Goal: Transaction & Acquisition: Purchase product/service

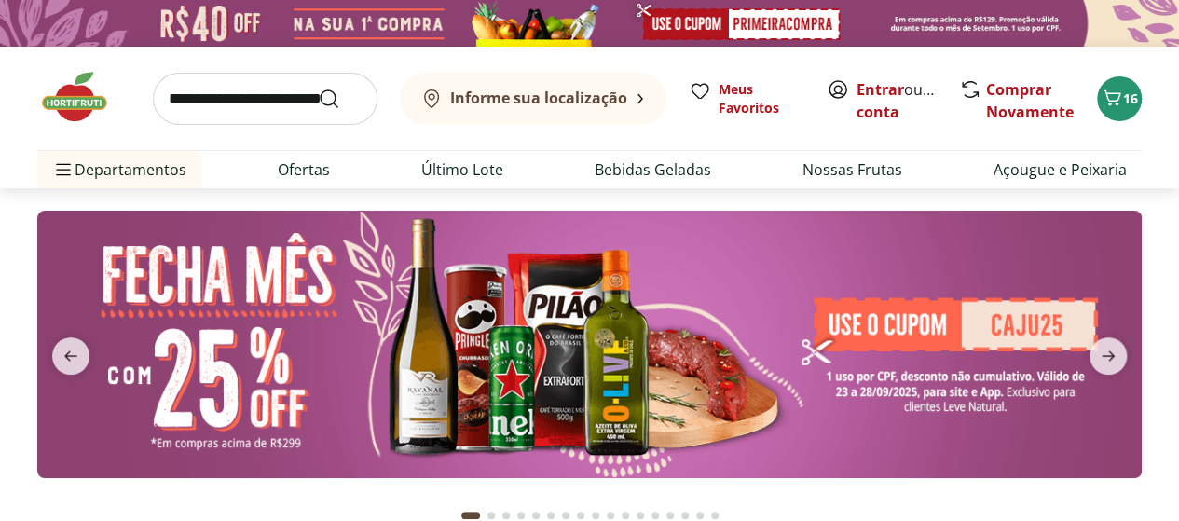
click at [900, 391] on img at bounding box center [589, 345] width 1105 height 268
click at [1113, 353] on icon "next" at bounding box center [1108, 355] width 13 height 10
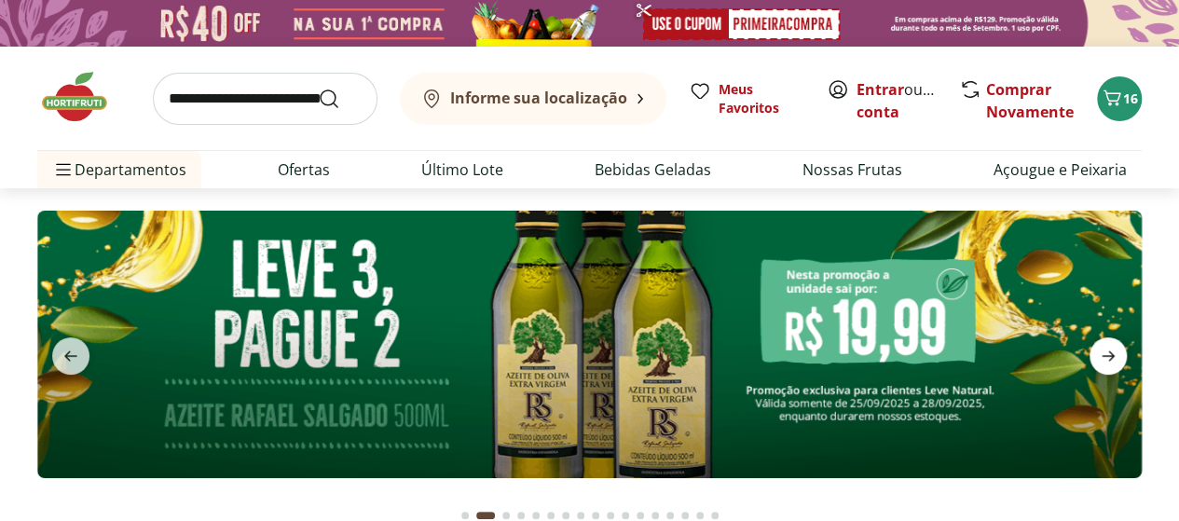
click at [1113, 353] on icon "next" at bounding box center [1108, 355] width 13 height 10
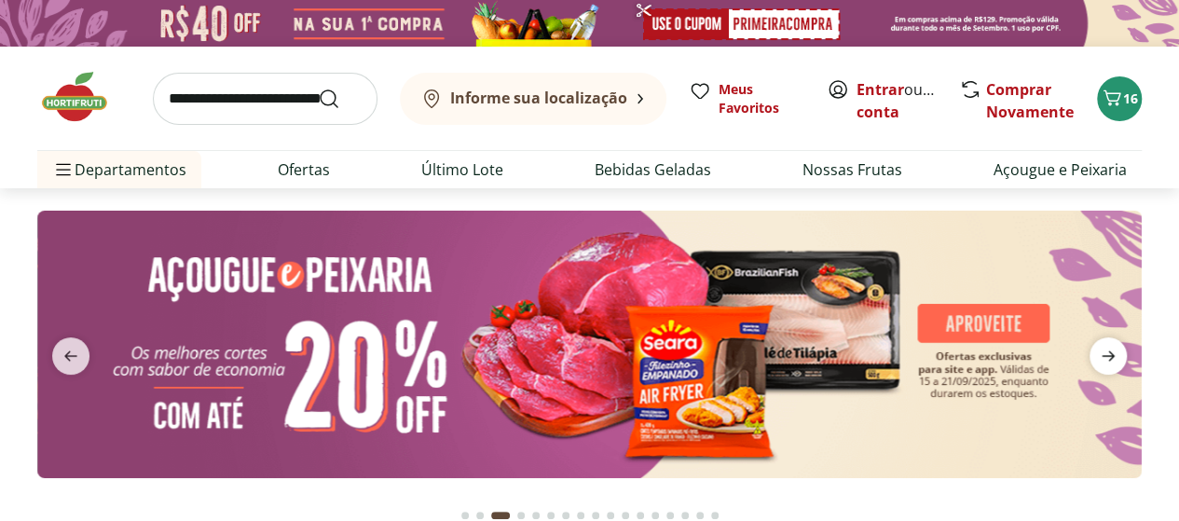
click at [1113, 353] on icon "next" at bounding box center [1108, 355] width 13 height 10
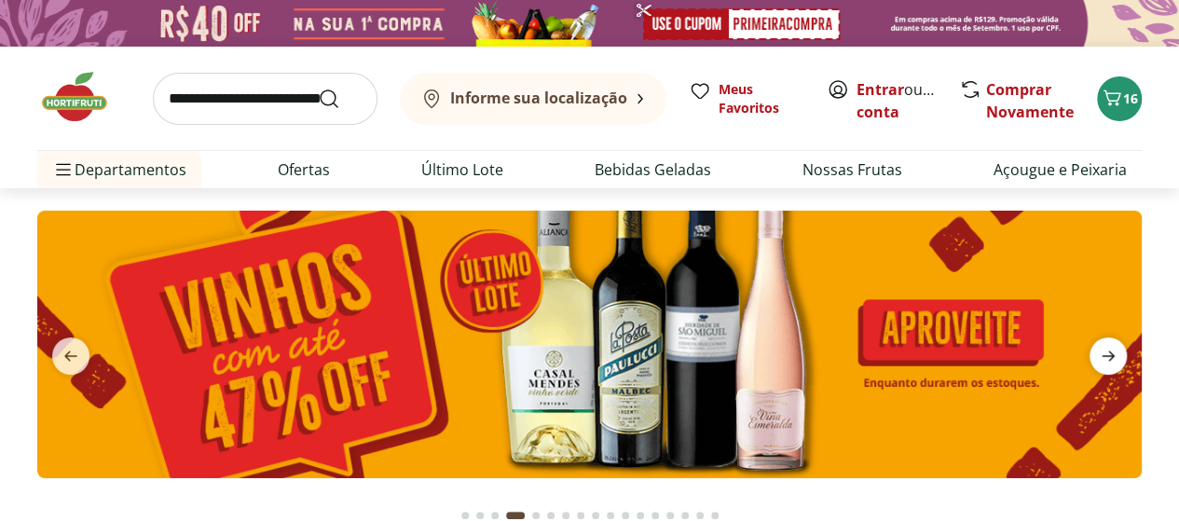
click at [1113, 353] on icon "next" at bounding box center [1108, 355] width 13 height 10
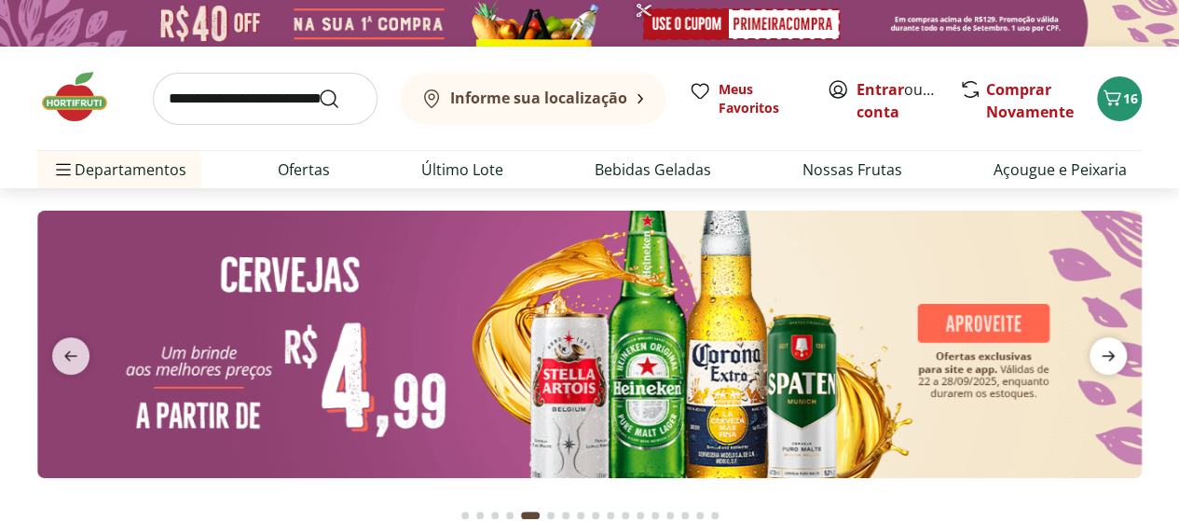
click at [1113, 353] on icon "next" at bounding box center [1108, 355] width 13 height 10
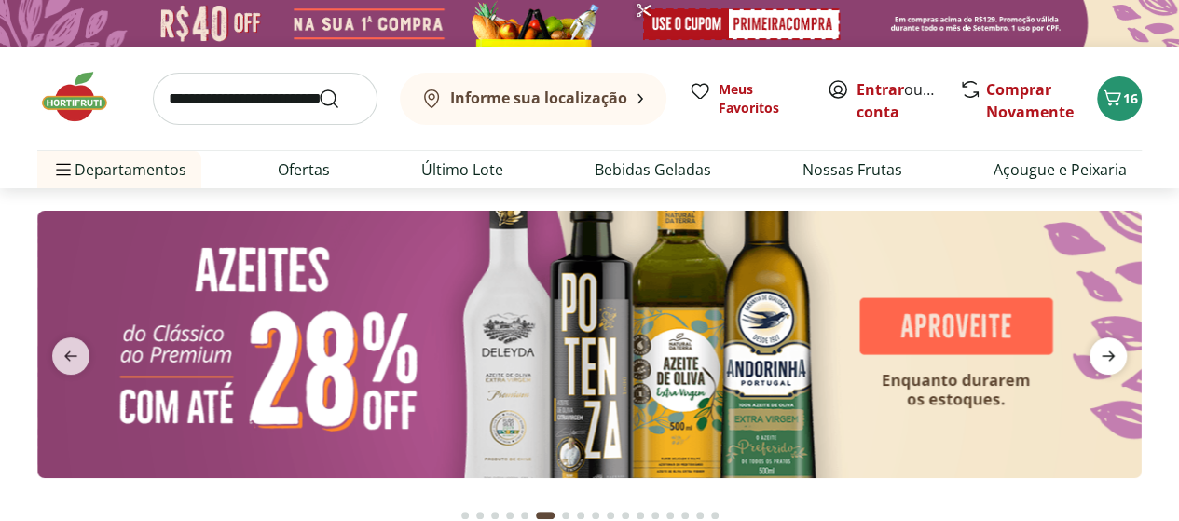
click at [1113, 353] on icon "next" at bounding box center [1108, 355] width 13 height 10
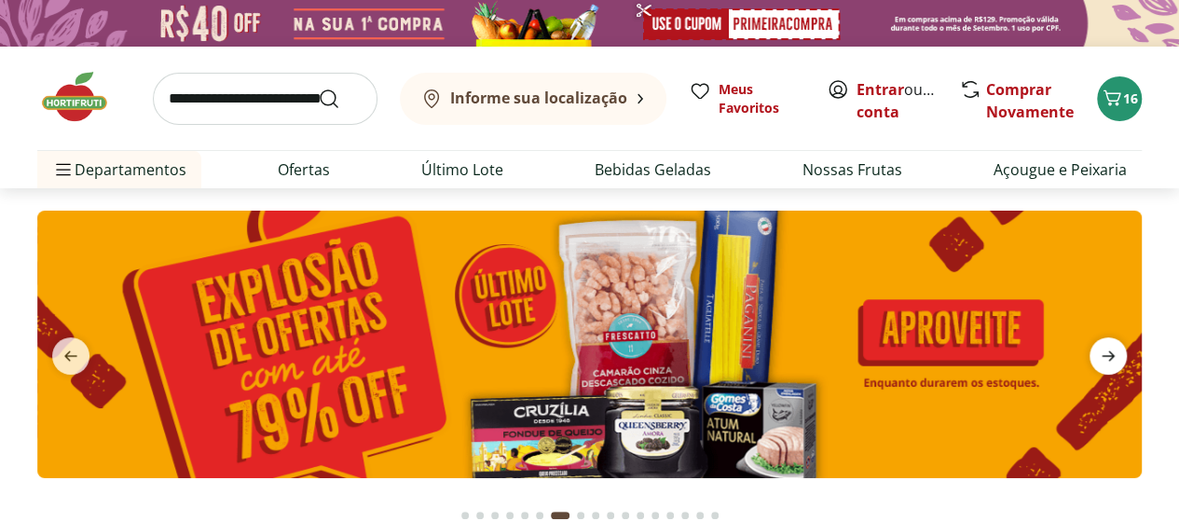
click at [1113, 353] on icon "next" at bounding box center [1108, 355] width 13 height 10
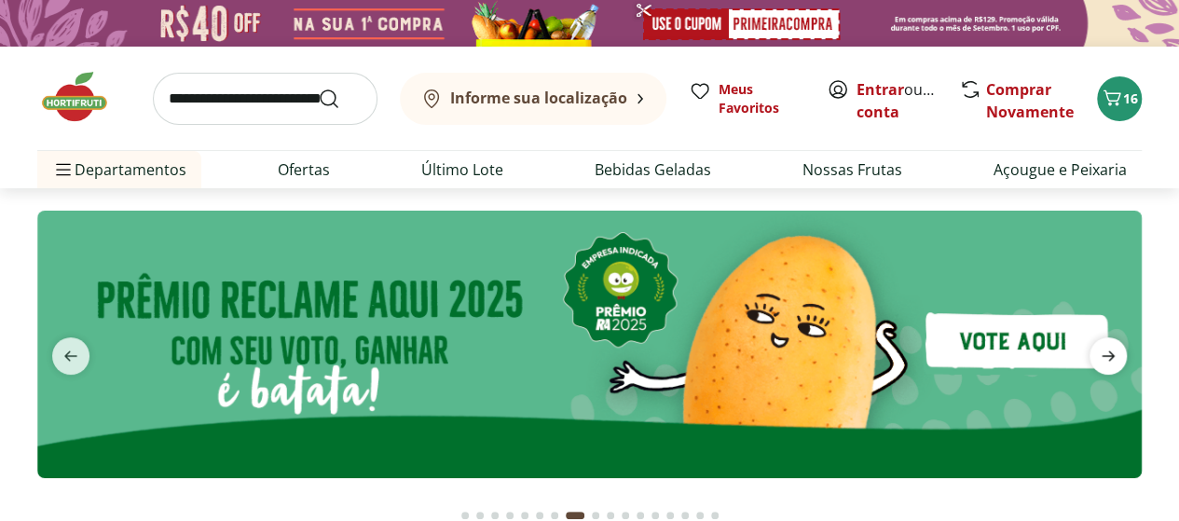
click at [1113, 353] on icon "next" at bounding box center [1108, 355] width 13 height 10
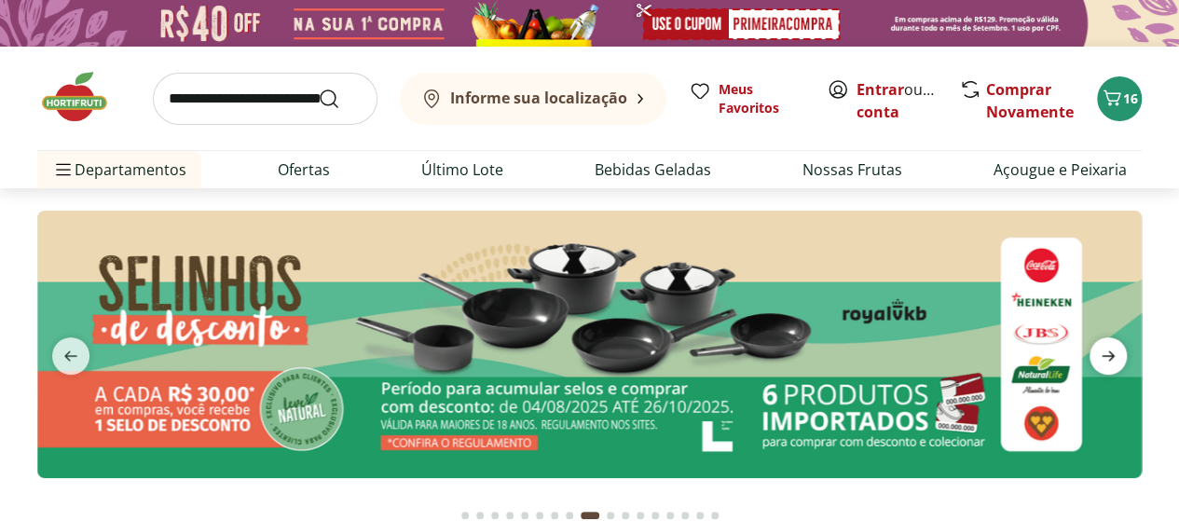
click at [1113, 353] on icon "next" at bounding box center [1108, 355] width 13 height 10
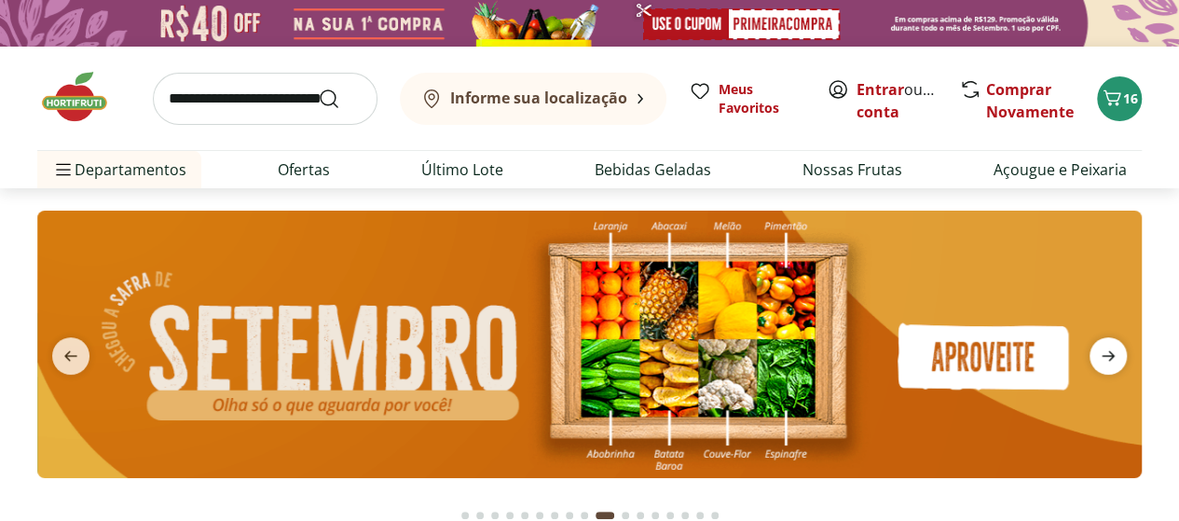
click at [1113, 353] on icon "next" at bounding box center [1108, 355] width 13 height 10
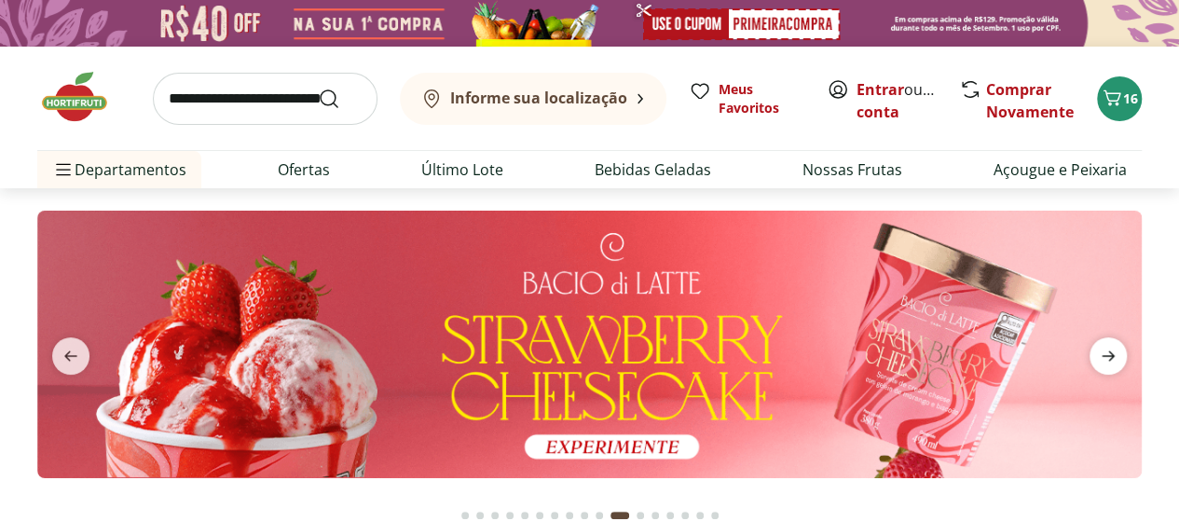
click at [1113, 353] on icon "next" at bounding box center [1108, 355] width 13 height 10
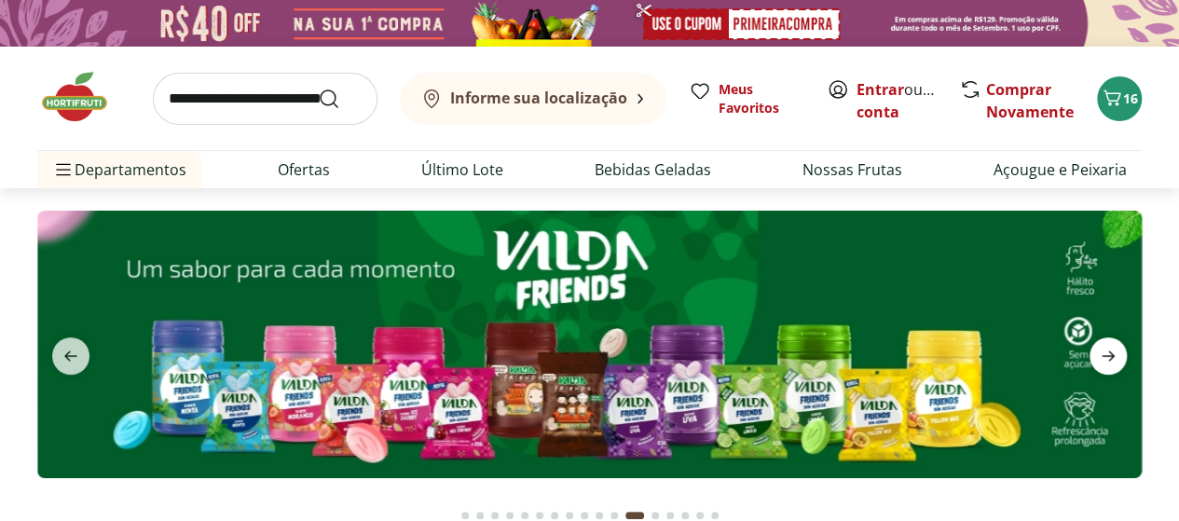
click at [1113, 353] on icon "next" at bounding box center [1108, 355] width 13 height 10
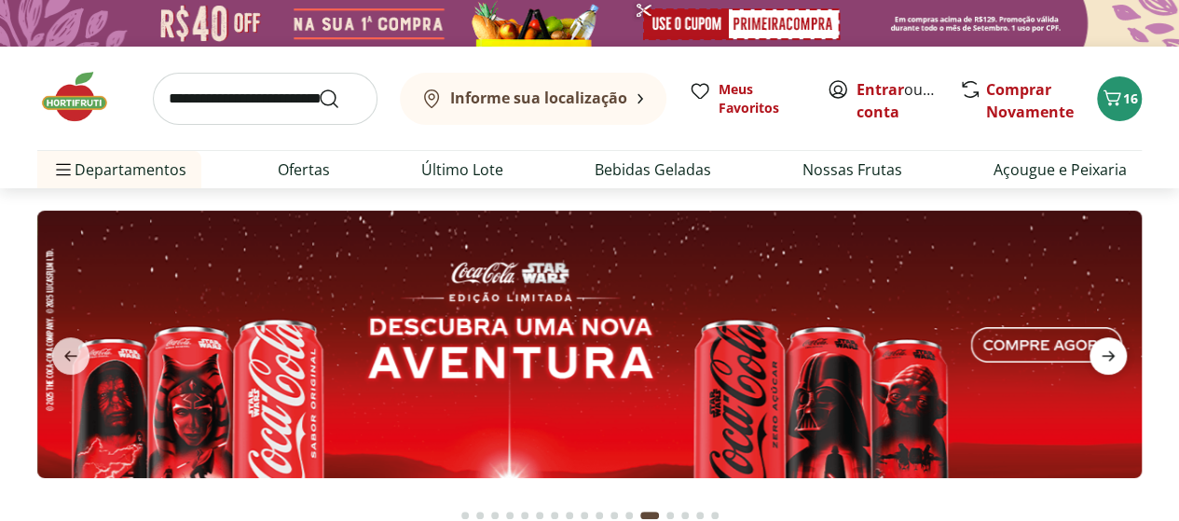
click at [1113, 353] on icon "next" at bounding box center [1108, 355] width 13 height 10
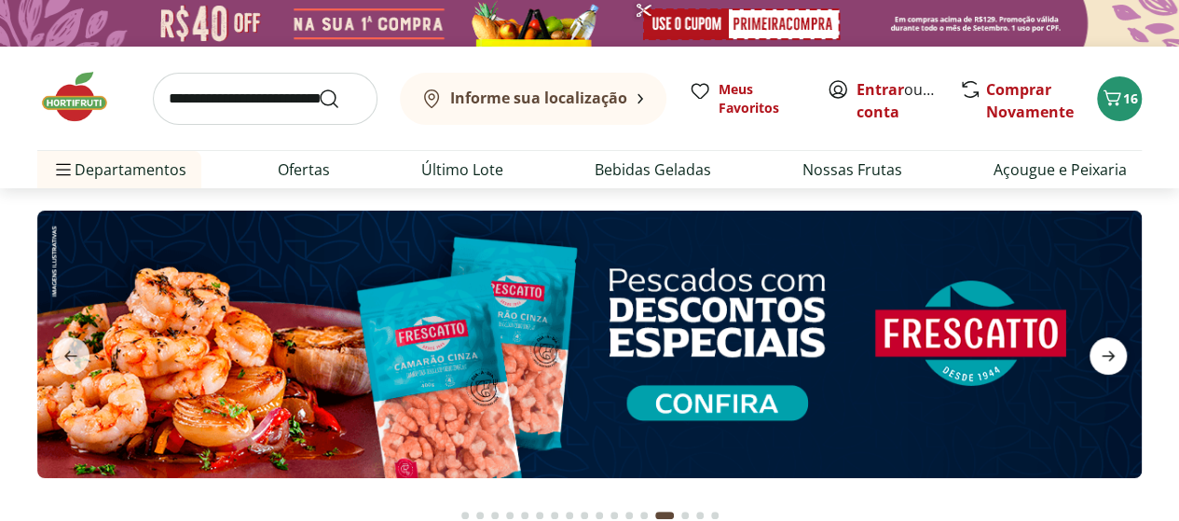
click at [1113, 358] on icon "next" at bounding box center [1108, 356] width 22 height 22
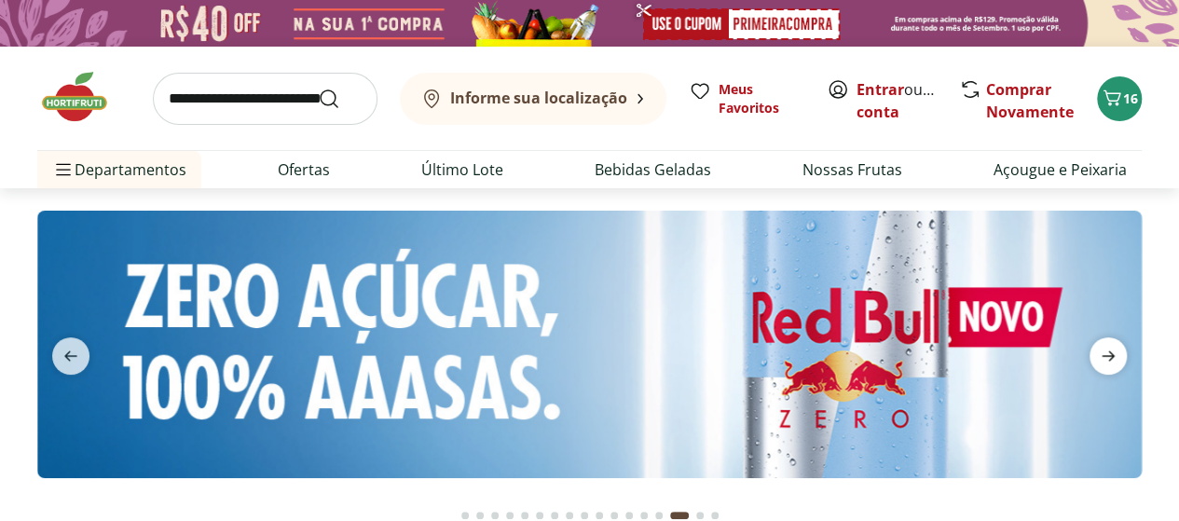
click at [1107, 348] on icon "next" at bounding box center [1108, 356] width 22 height 22
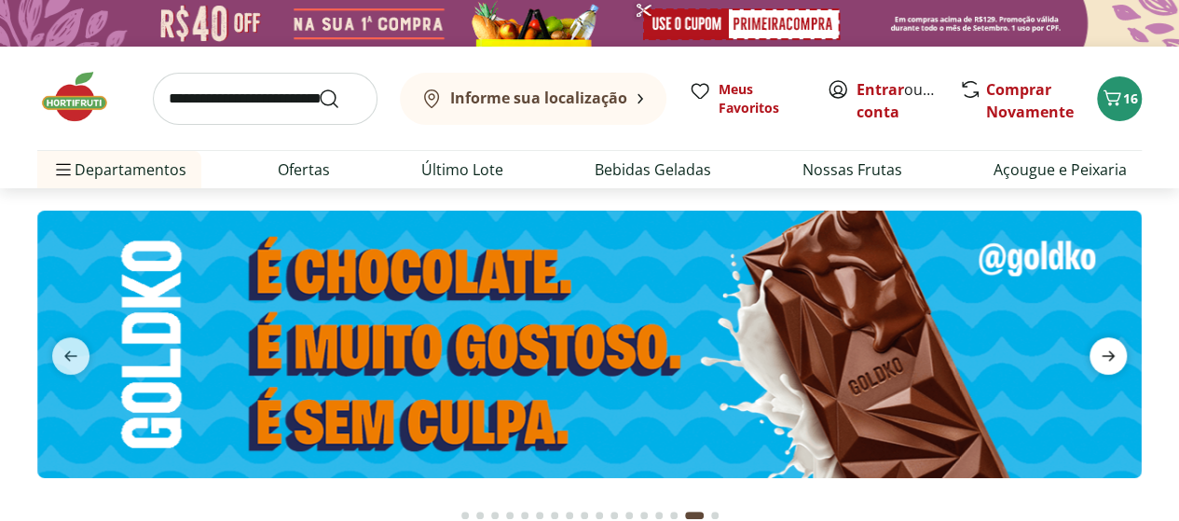
click at [1105, 345] on icon "next" at bounding box center [1108, 356] width 22 height 22
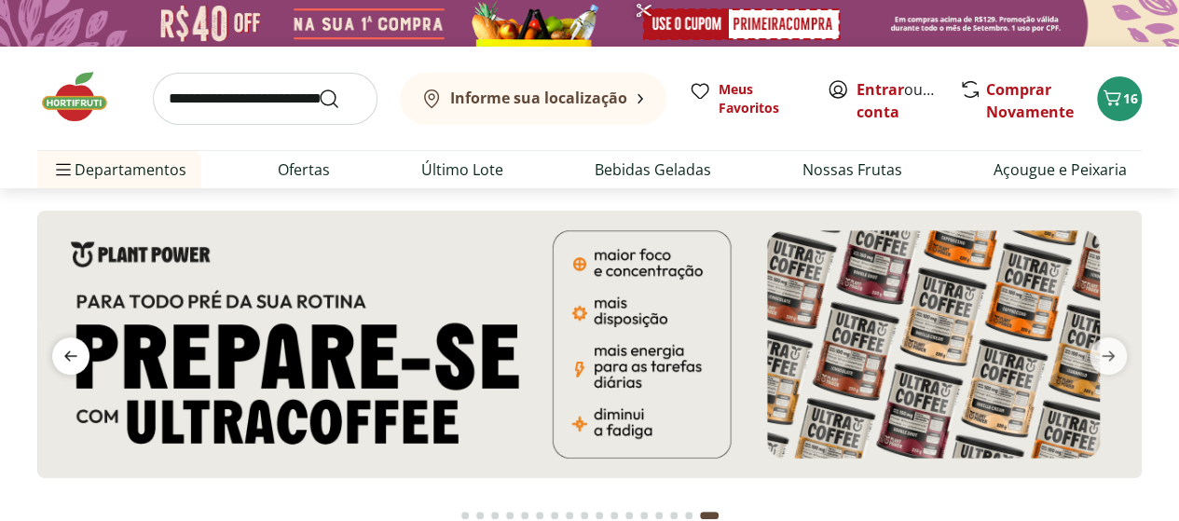
click at [69, 354] on icon "previous" at bounding box center [70, 355] width 13 height 10
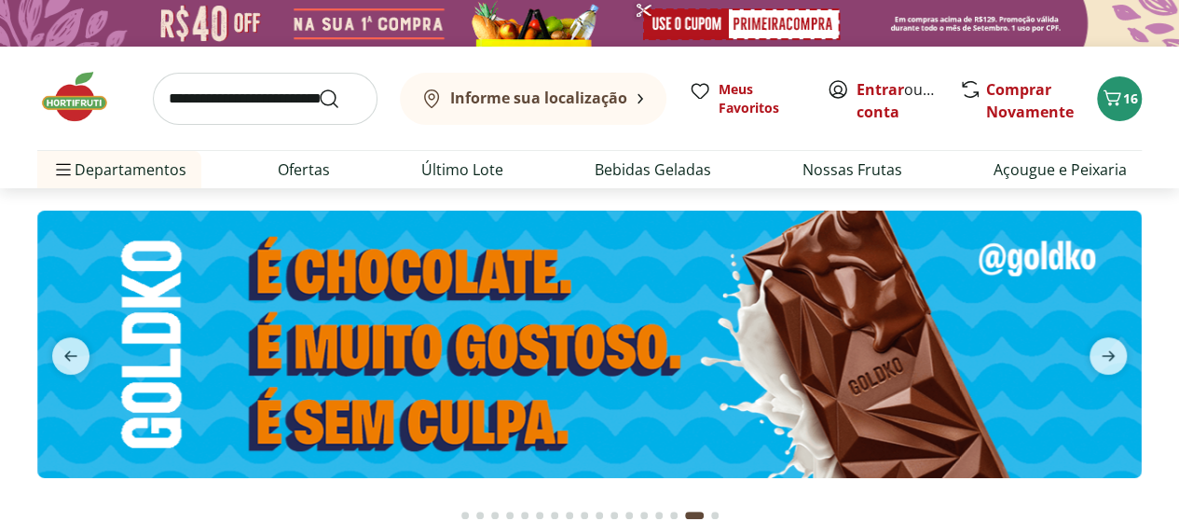
click at [535, 357] on img at bounding box center [589, 345] width 1105 height 268
select select "**********"
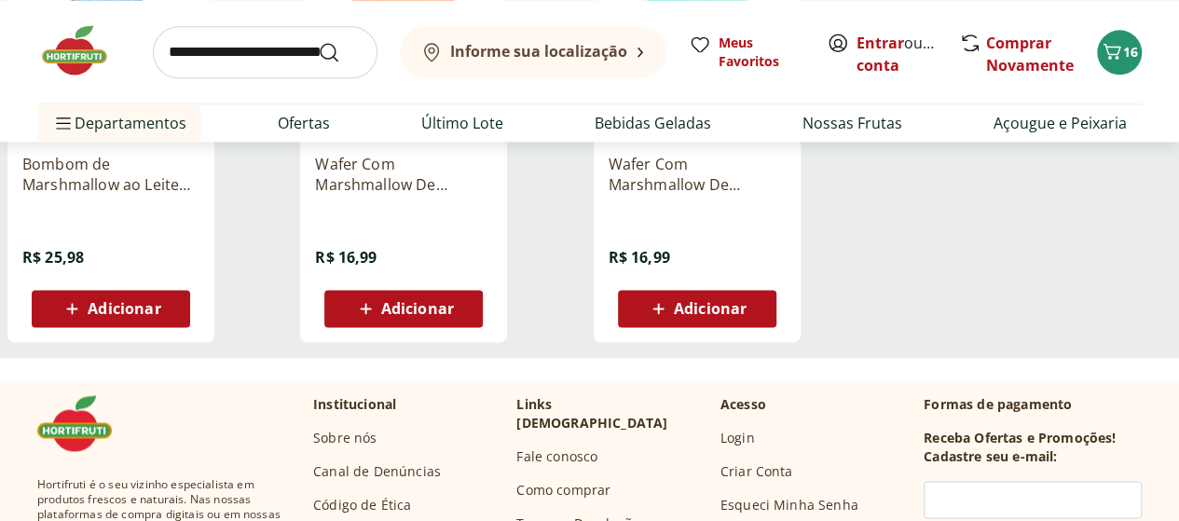
scroll to position [1243, 0]
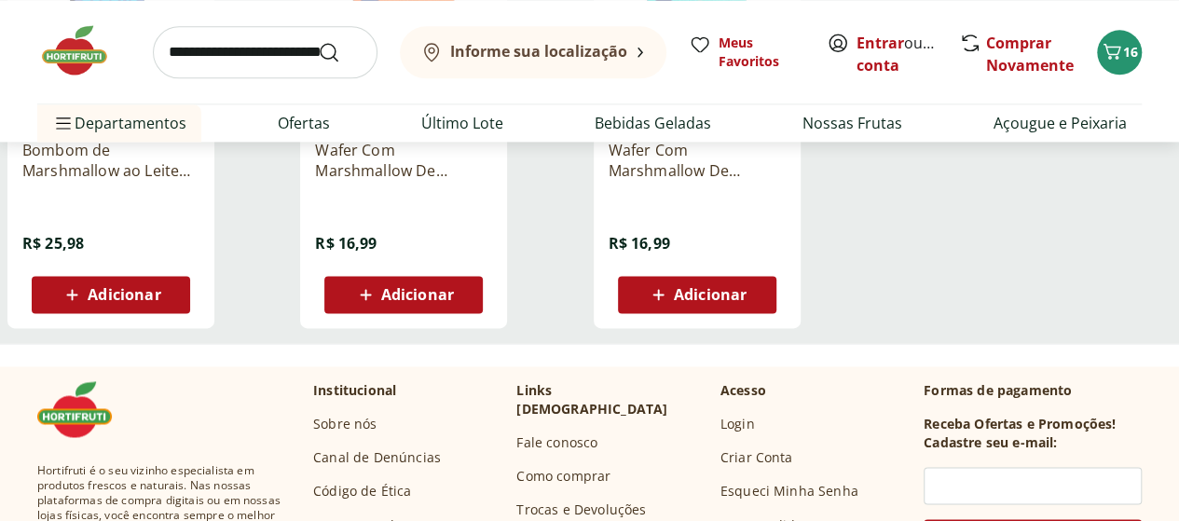
click at [69, 55] on img at bounding box center [83, 50] width 93 height 56
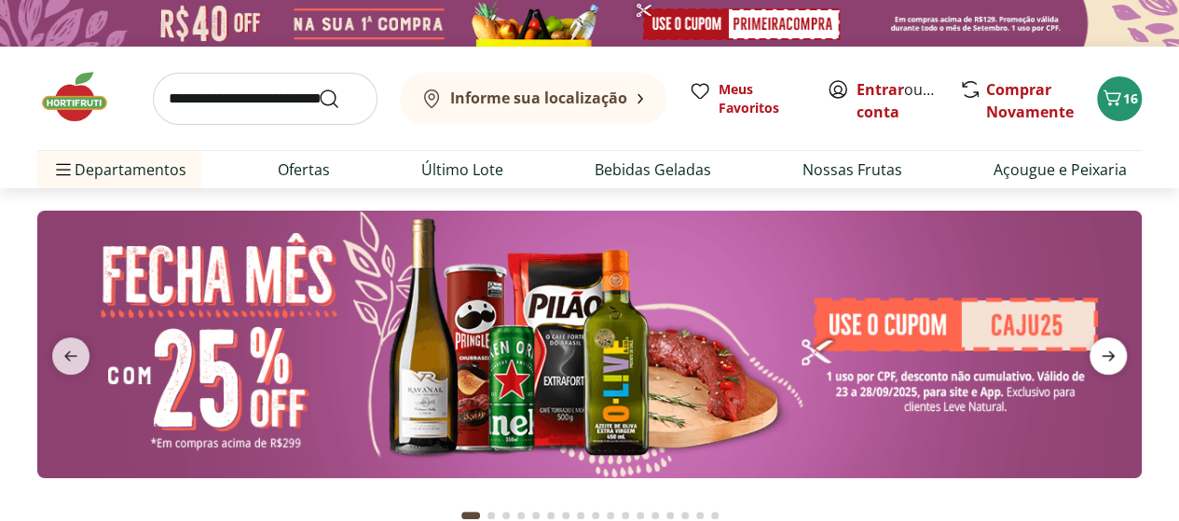
click at [1102, 350] on icon "next" at bounding box center [1108, 356] width 22 height 22
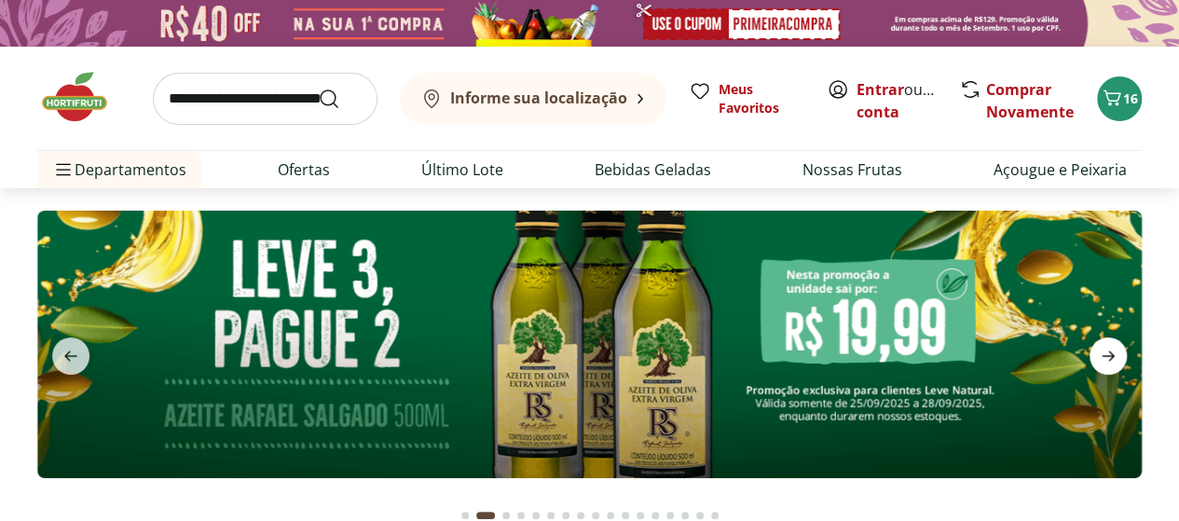
click at [1102, 350] on icon "next" at bounding box center [1108, 356] width 22 height 22
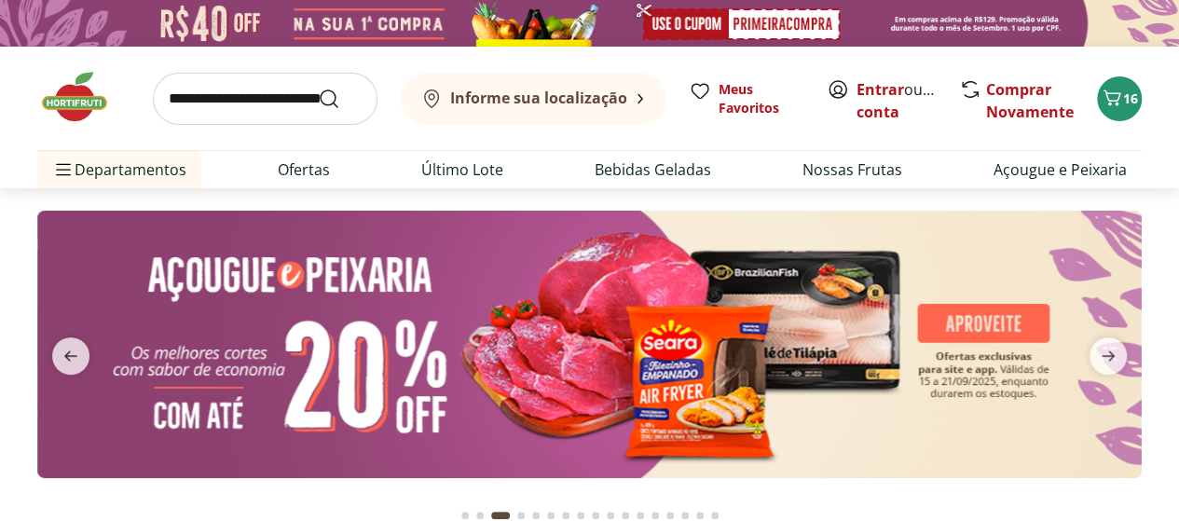
click at [774, 391] on img at bounding box center [589, 345] width 1105 height 268
select select "**********"
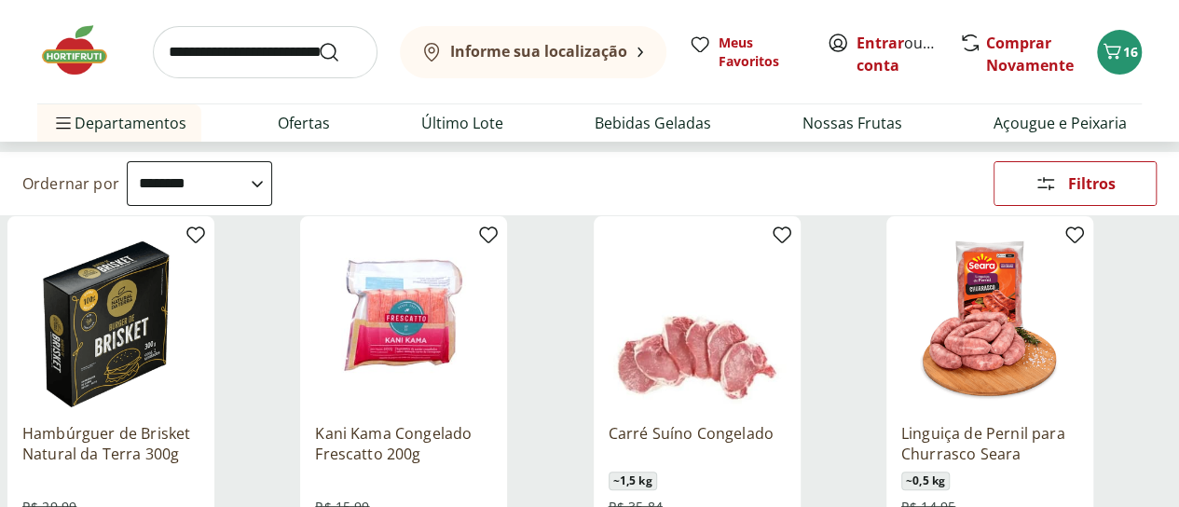
scroll to position [124, 0]
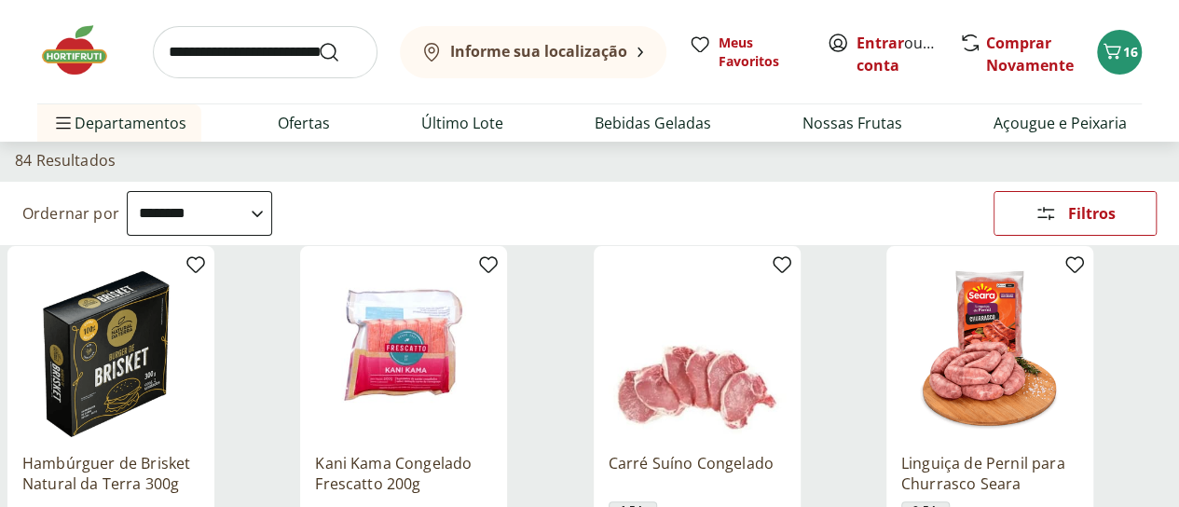
click at [199, 321] on img at bounding box center [110, 349] width 177 height 177
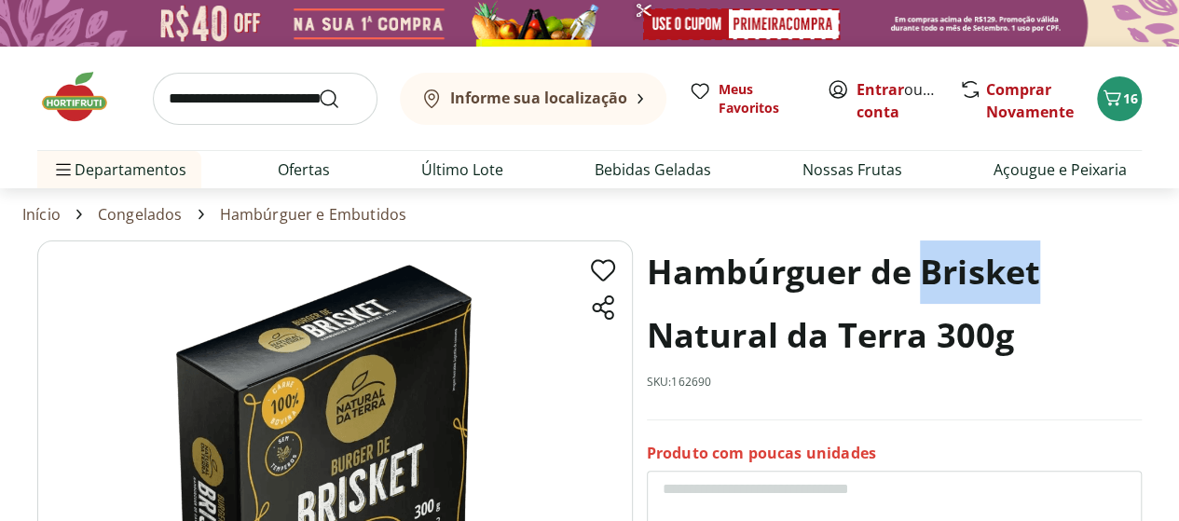
drag, startPoint x: 922, startPoint y: 273, endPoint x: 1038, endPoint y: 268, distance: 116.6
click at [1038, 268] on h1 "Hambúrguer de Brisket Natural da Terra 300g" at bounding box center [894, 303] width 495 height 127
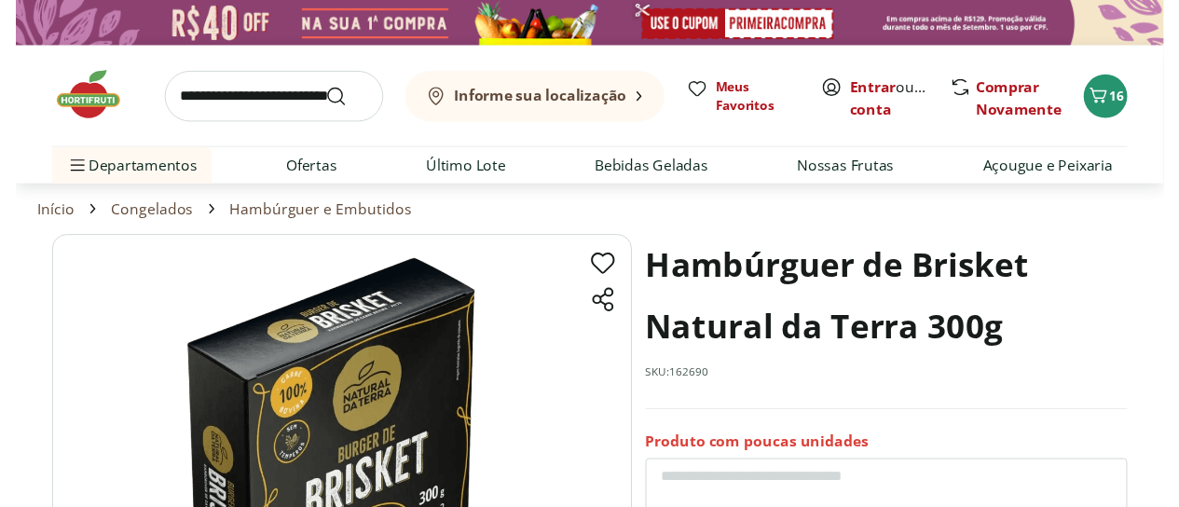
scroll to position [124, 0]
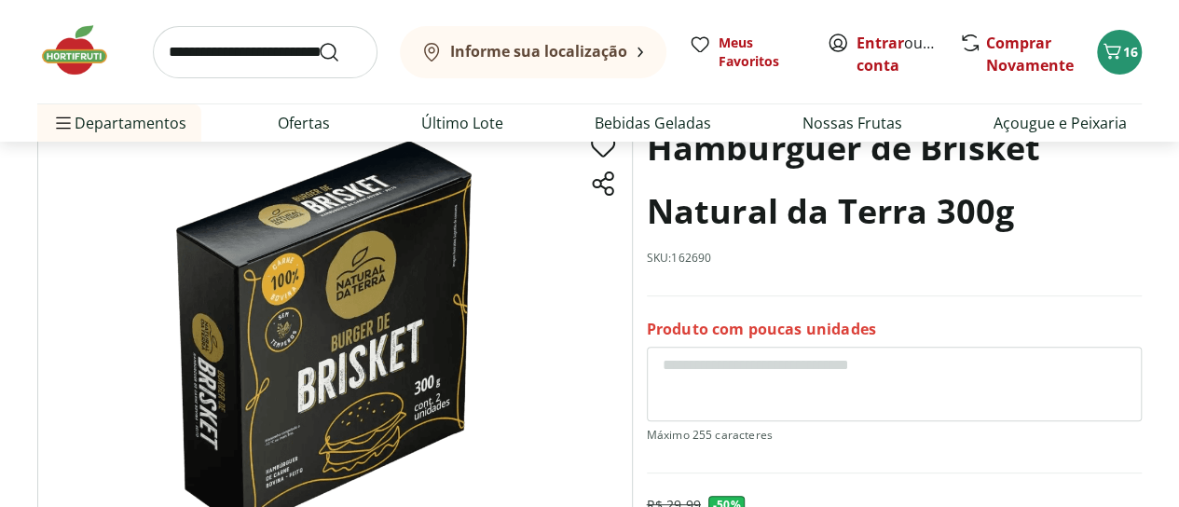
select select "**********"
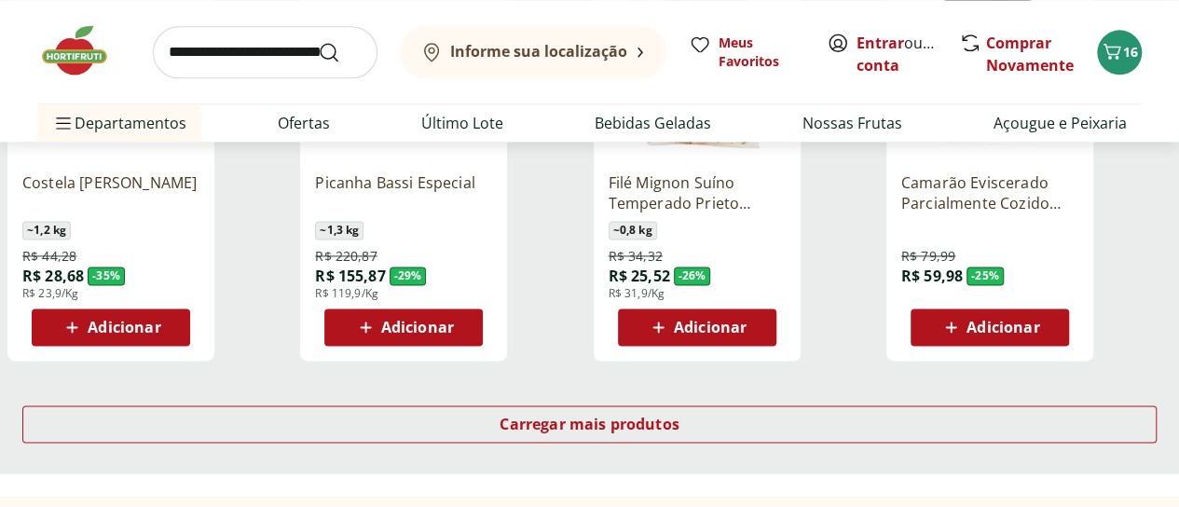
scroll to position [1243, 0]
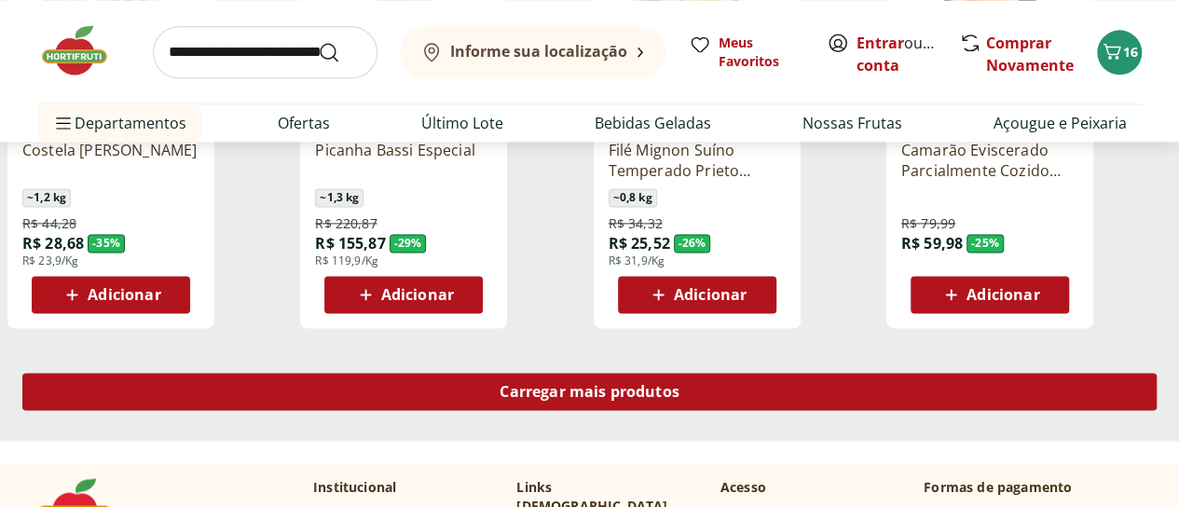
click at [680, 384] on span "Carregar mais produtos" at bounding box center [590, 391] width 180 height 15
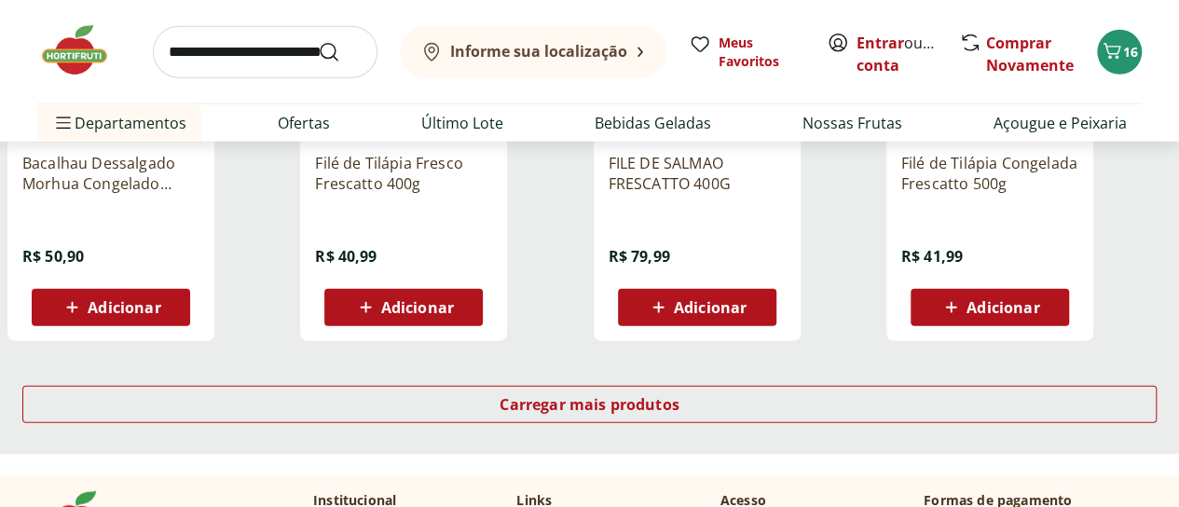
scroll to position [2485, 0]
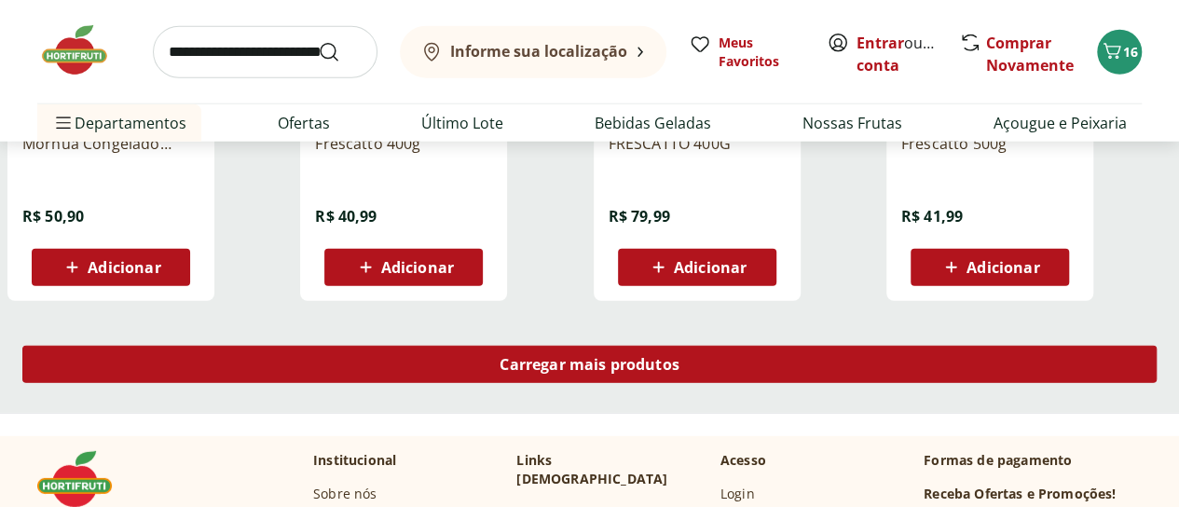
click at [745, 346] on div "Carregar mais produtos" at bounding box center [589, 364] width 1134 height 37
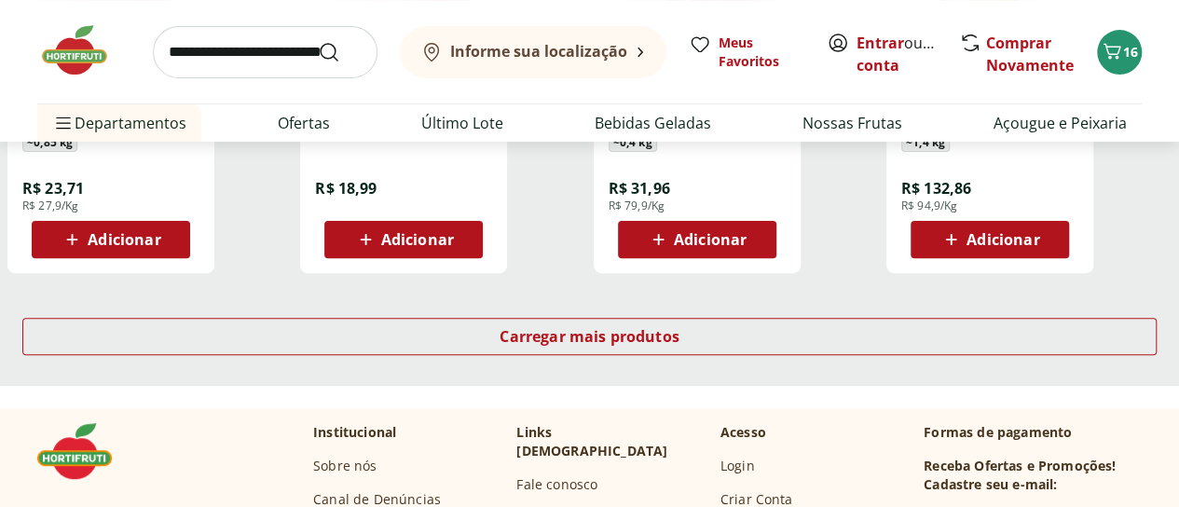
scroll to position [3852, 0]
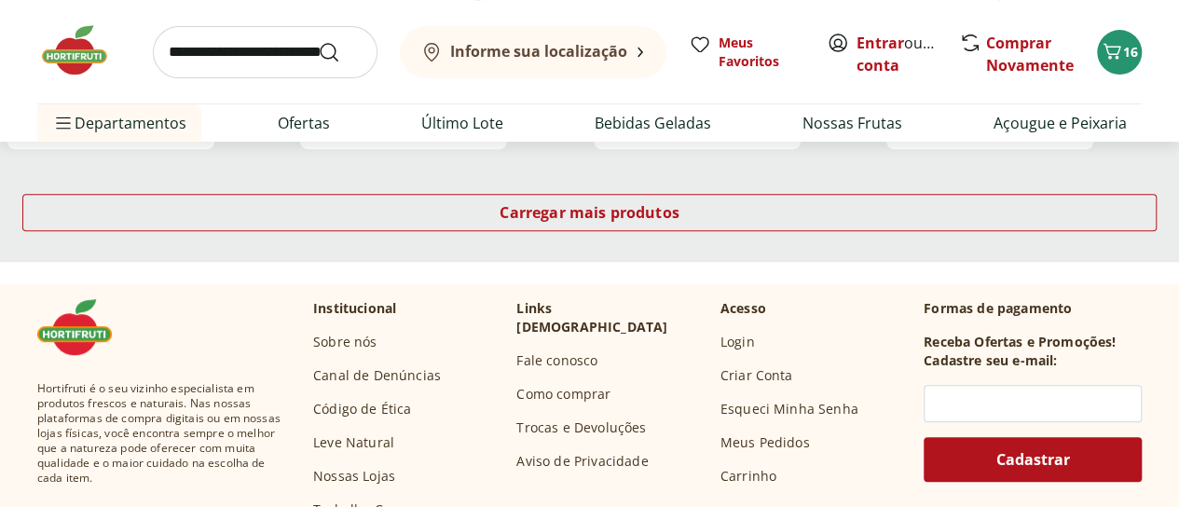
click at [62, 53] on img at bounding box center [83, 50] width 93 height 56
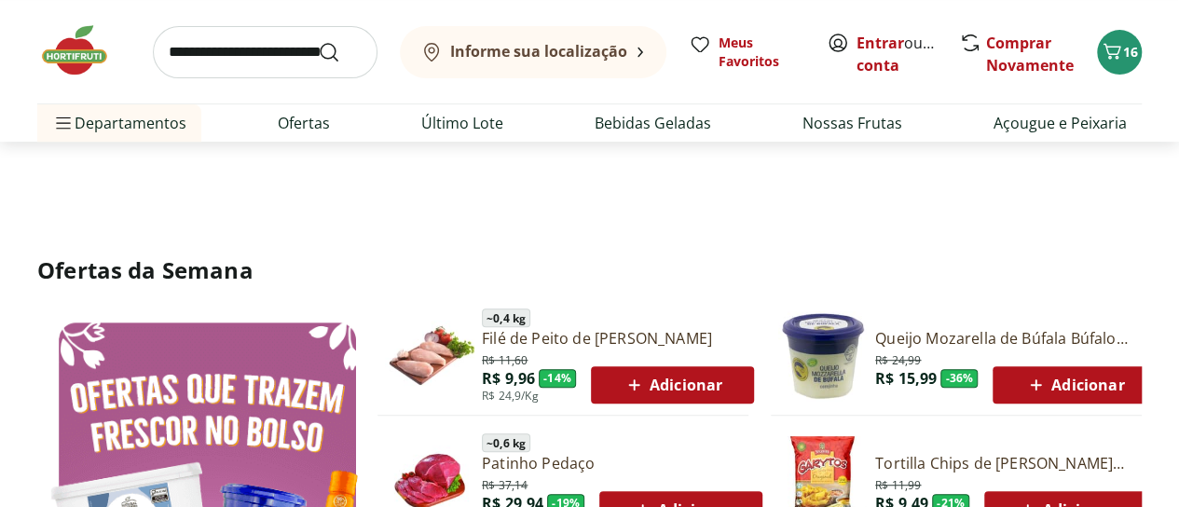
type input "*"
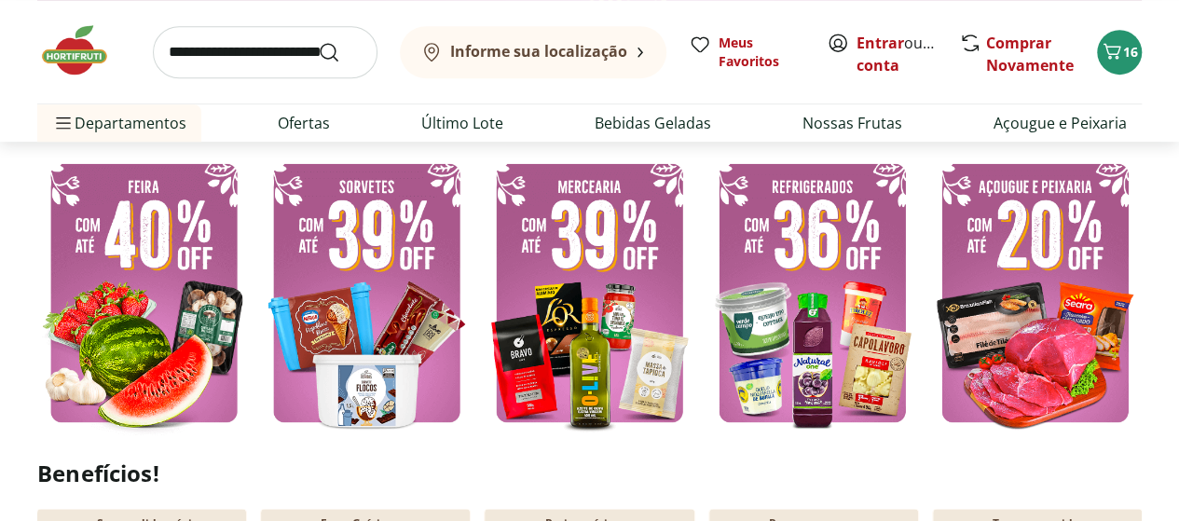
scroll to position [497, 0]
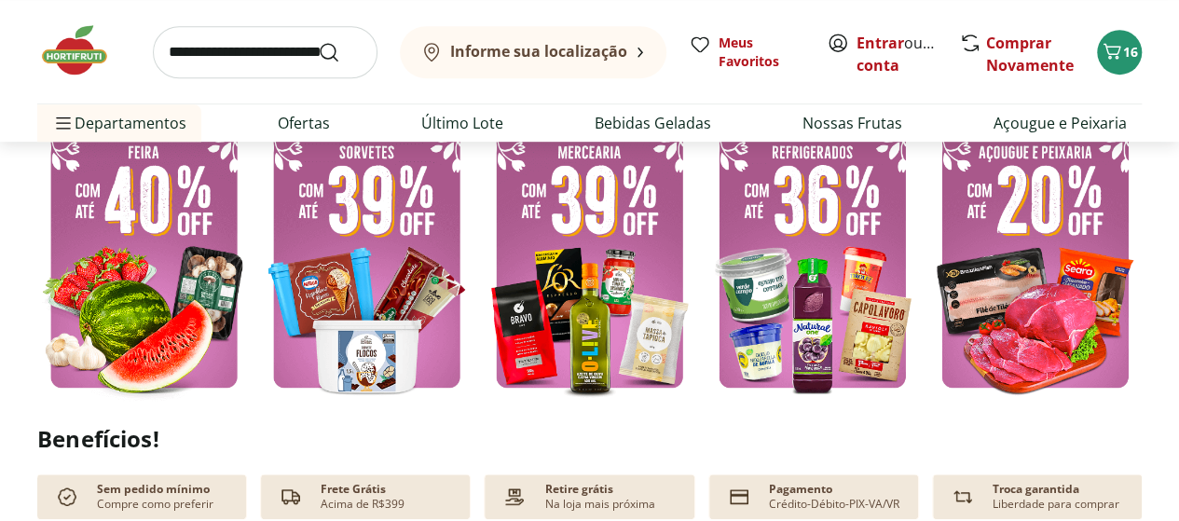
click at [127, 292] on img at bounding box center [143, 258] width 213 height 285
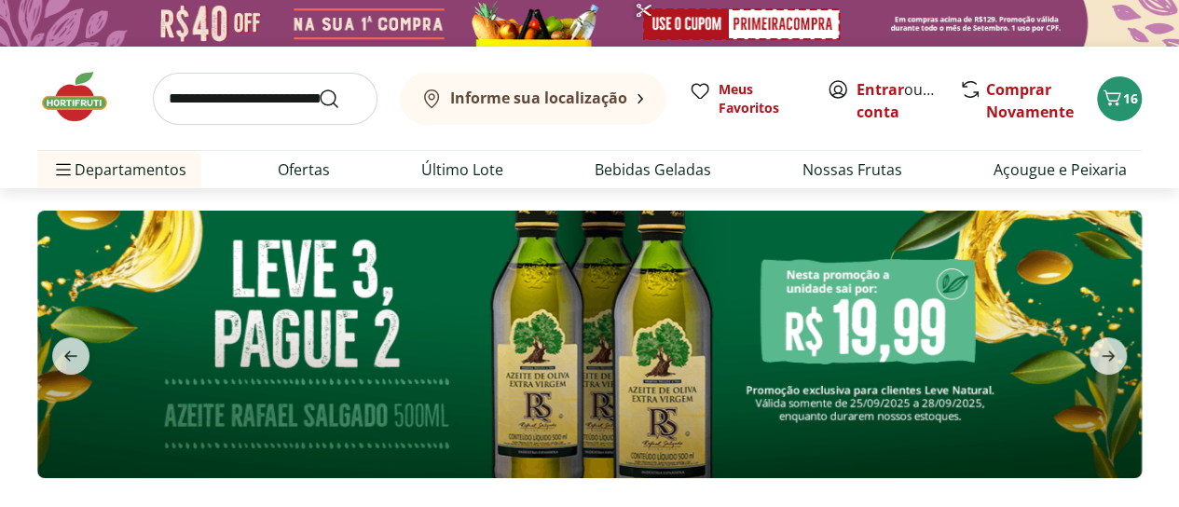
select select "**********"
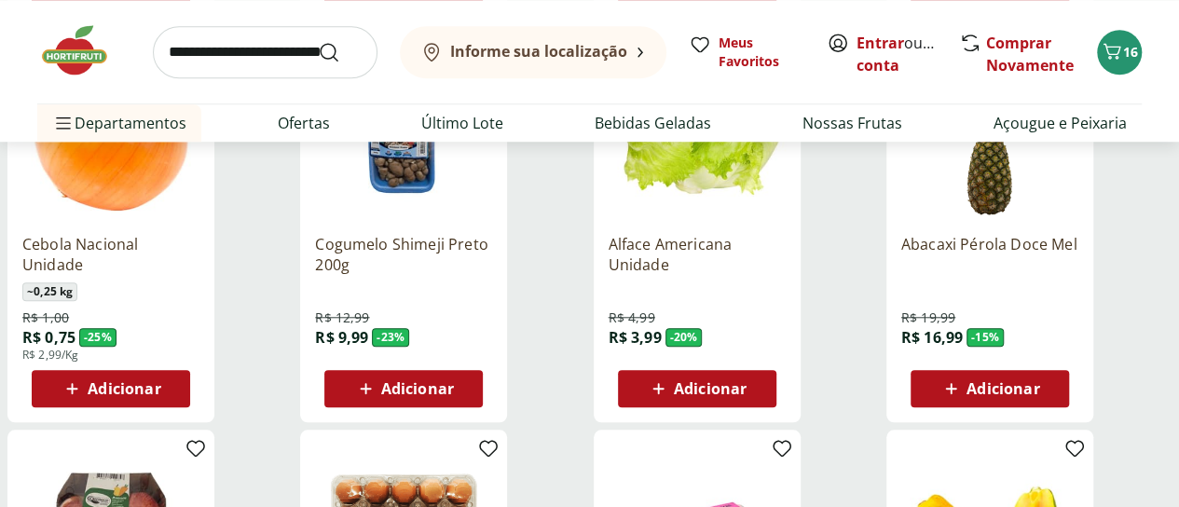
scroll to position [621, 0]
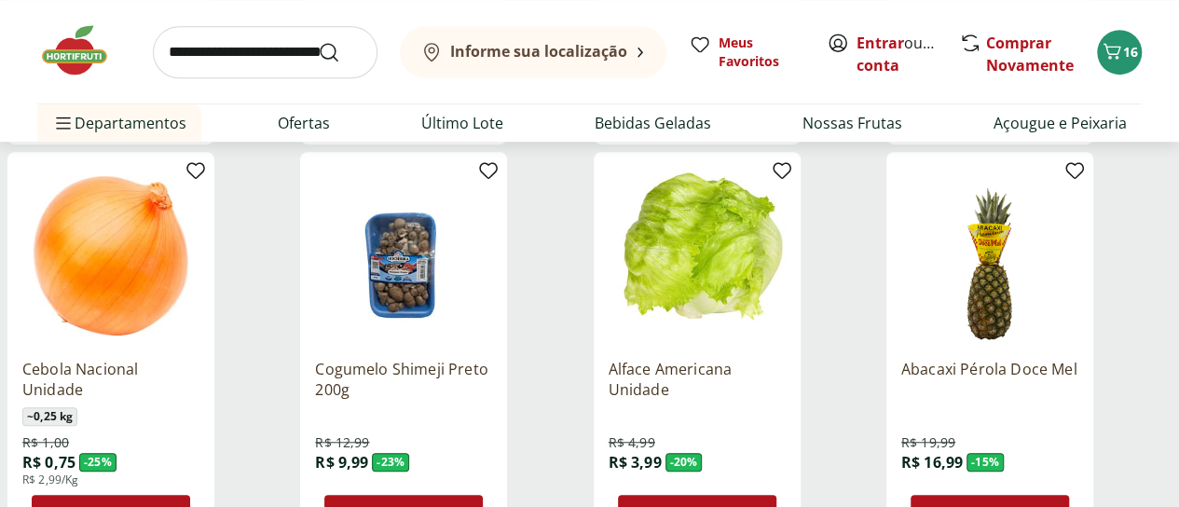
click at [747, 506] on span "Adicionar" at bounding box center [710, 513] width 73 height 15
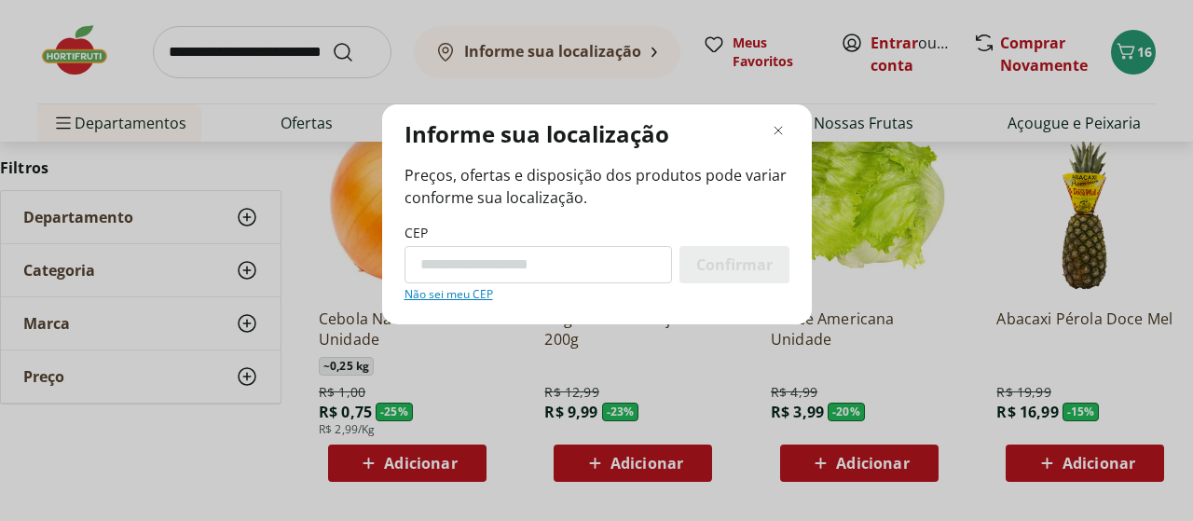
click at [894, 40] on div "Informe sua localização Preços, ofertas e disposição dos produtos pode variar c…" at bounding box center [596, 260] width 1193 height 521
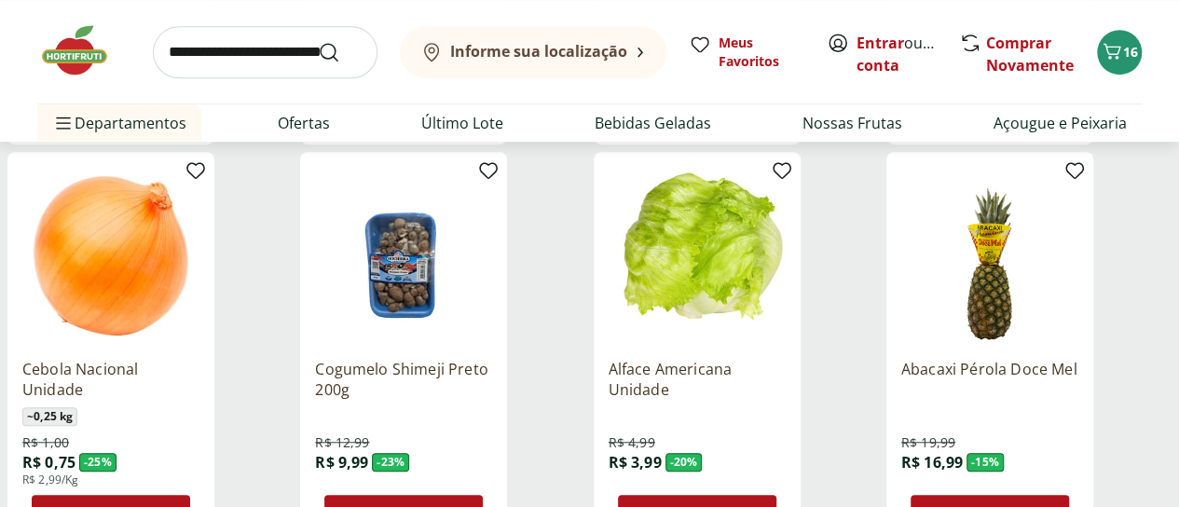
click at [894, 40] on link "Entrar" at bounding box center [881, 43] width 48 height 21
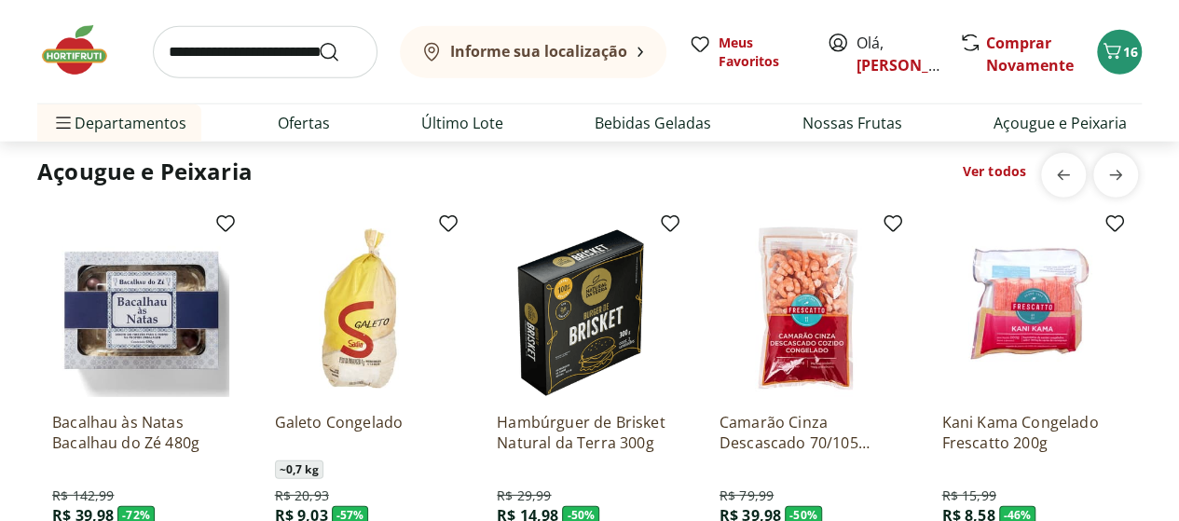
scroll to position [2610, 0]
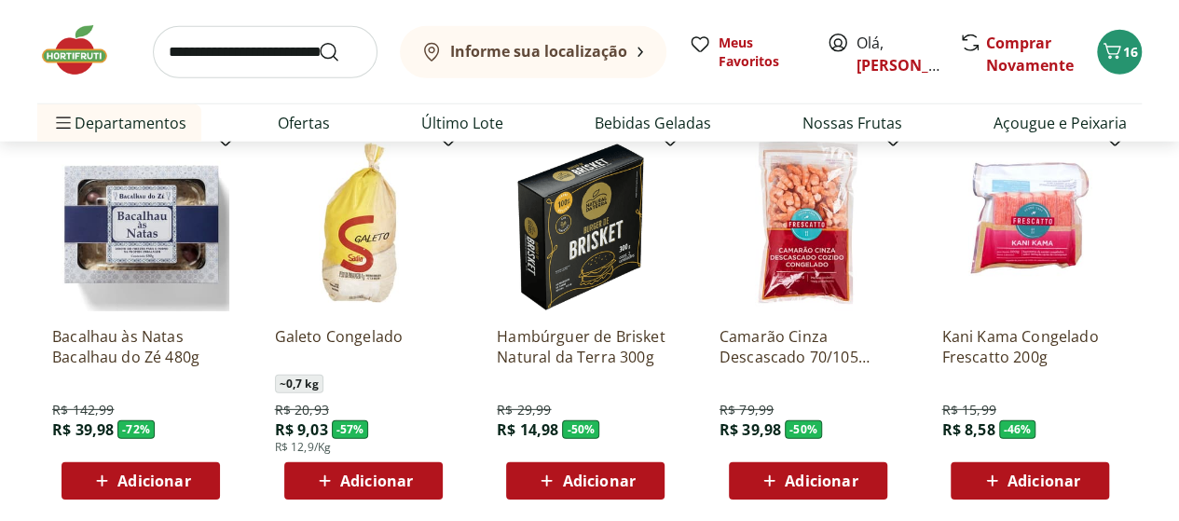
click at [119, 243] on img at bounding box center [140, 222] width 177 height 177
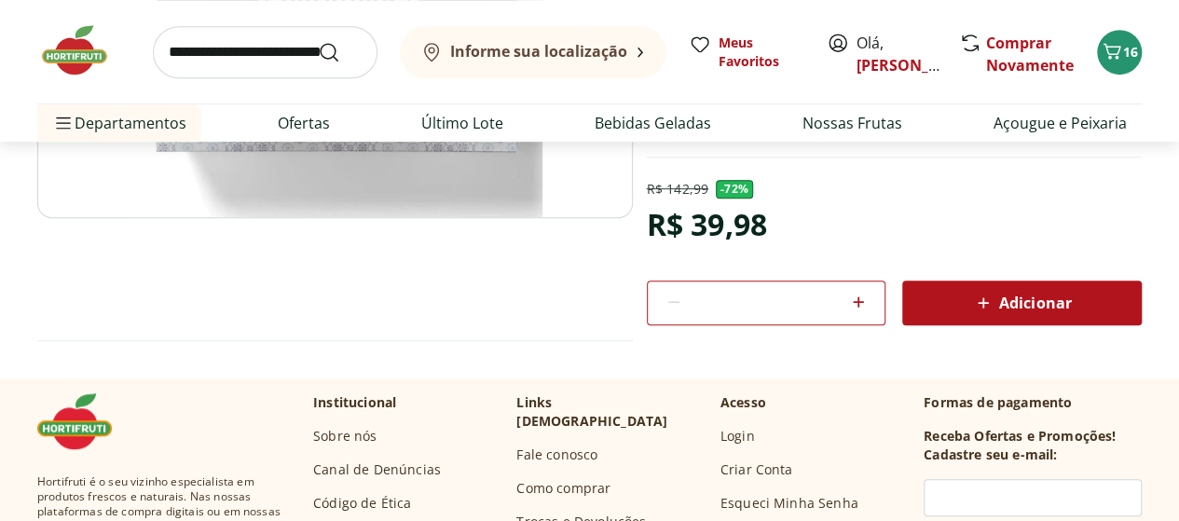
scroll to position [497, 0]
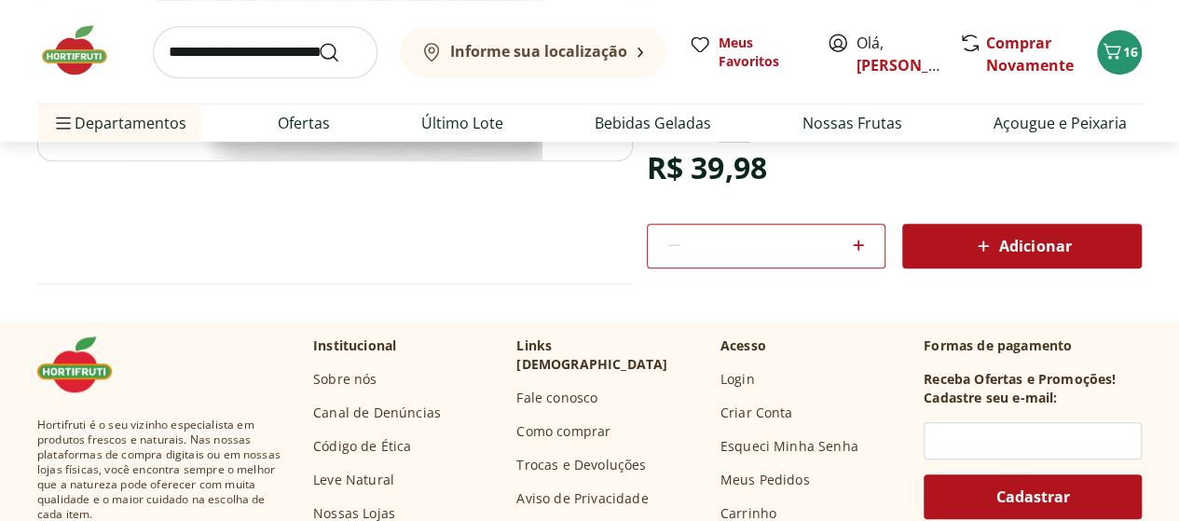
click at [80, 62] on img at bounding box center [83, 50] width 93 height 56
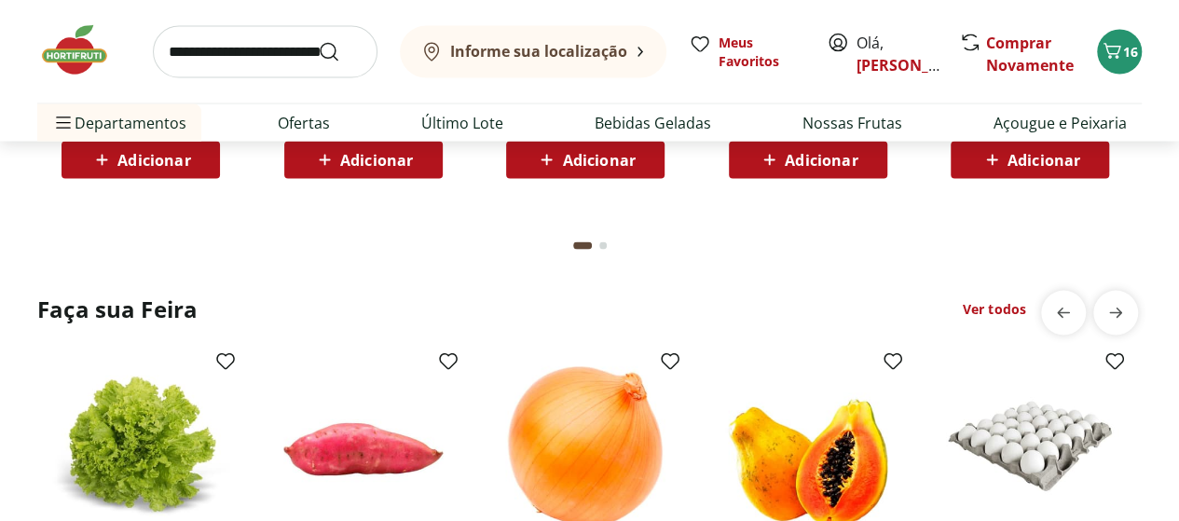
scroll to position [1988, 0]
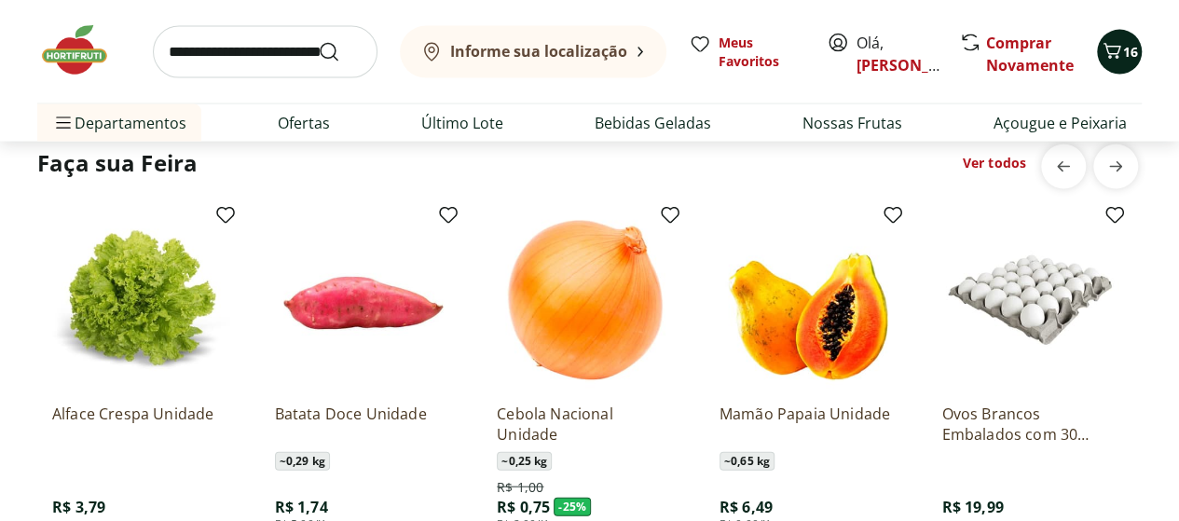
click at [1107, 56] on icon "Carrinho" at bounding box center [1112, 51] width 22 height 22
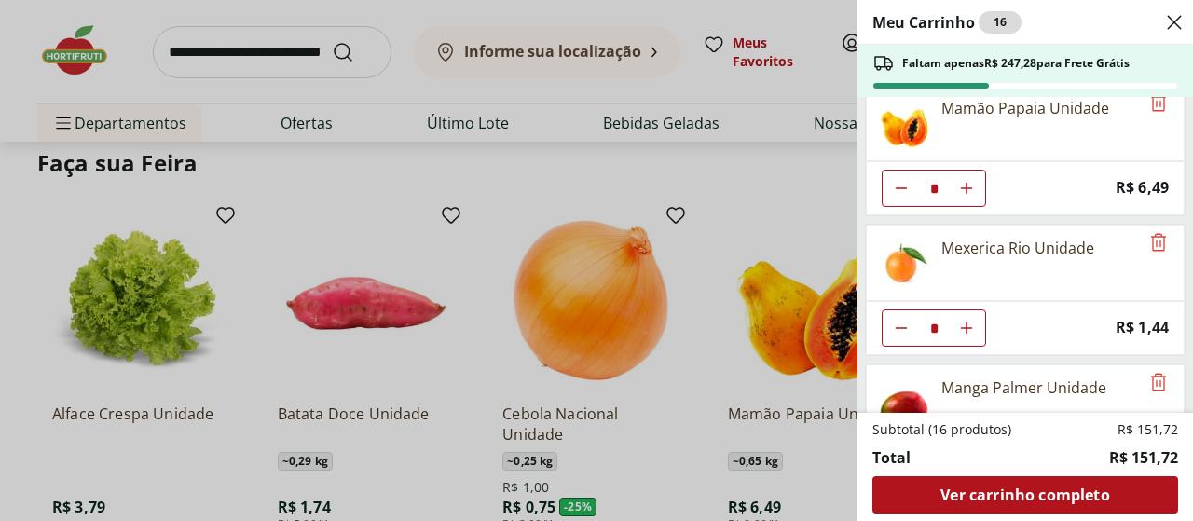
scroll to position [0, 0]
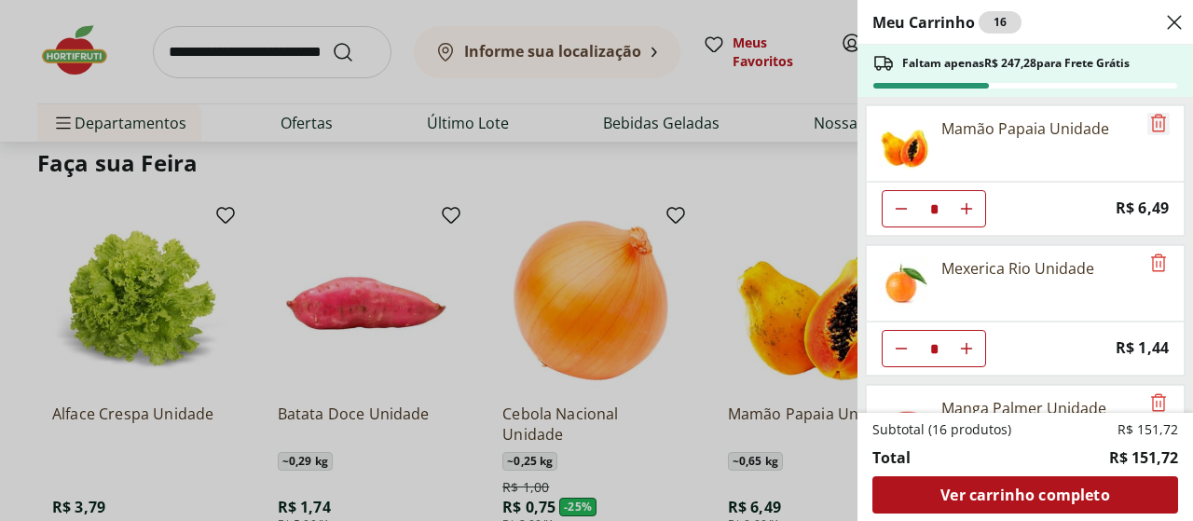
click at [1151, 122] on icon "Remove" at bounding box center [1158, 123] width 15 height 18
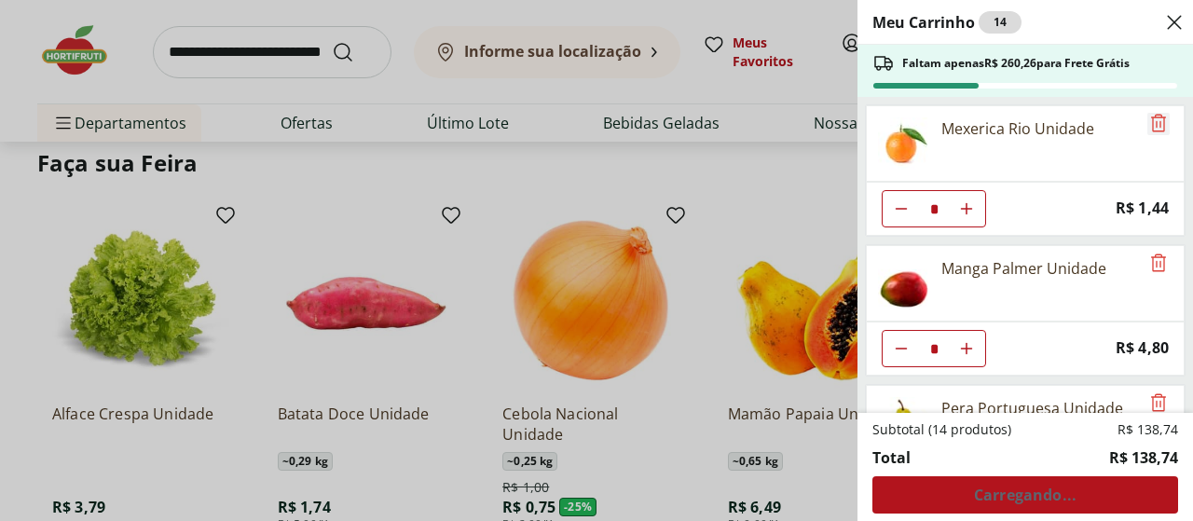
click at [1151, 122] on icon "Remove" at bounding box center [1158, 123] width 15 height 18
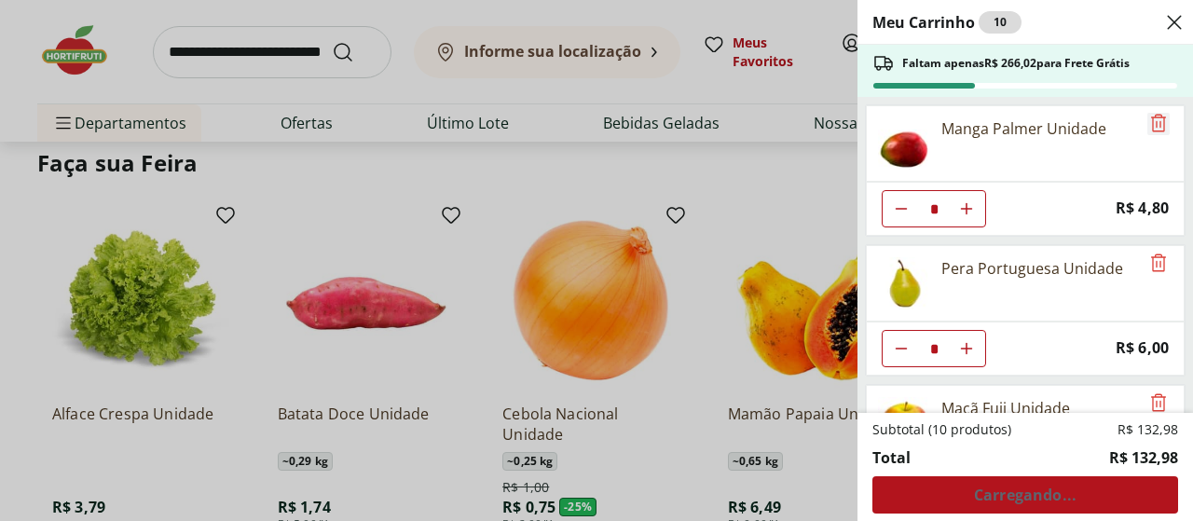
click at [1151, 122] on icon "Remove" at bounding box center [1158, 123] width 15 height 18
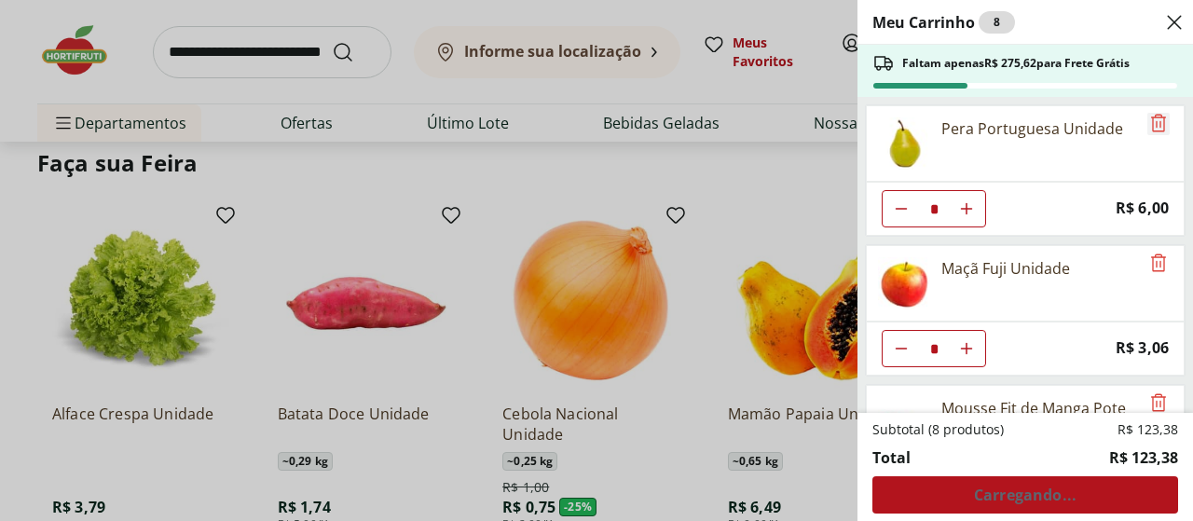
click at [1151, 122] on icon "Remove" at bounding box center [1158, 123] width 15 height 18
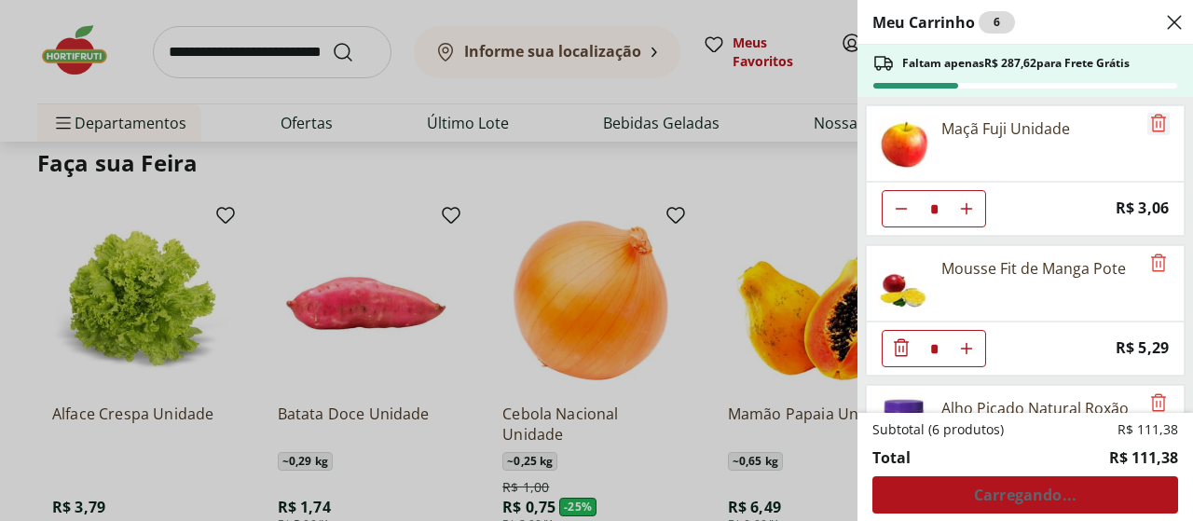
click at [1151, 122] on icon "Remove" at bounding box center [1158, 123] width 15 height 18
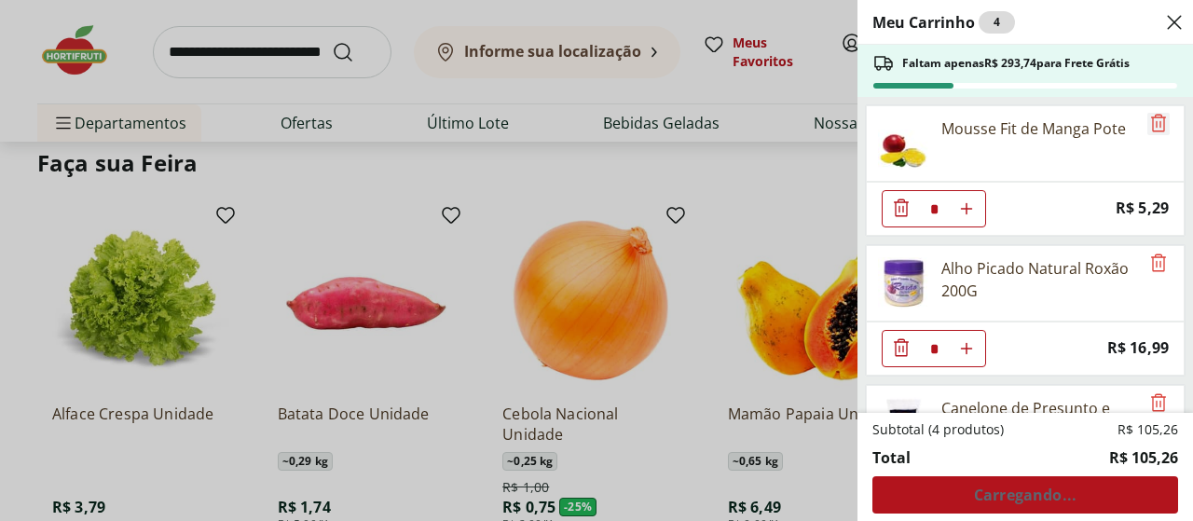
click at [1151, 122] on icon "Remove" at bounding box center [1158, 123] width 15 height 18
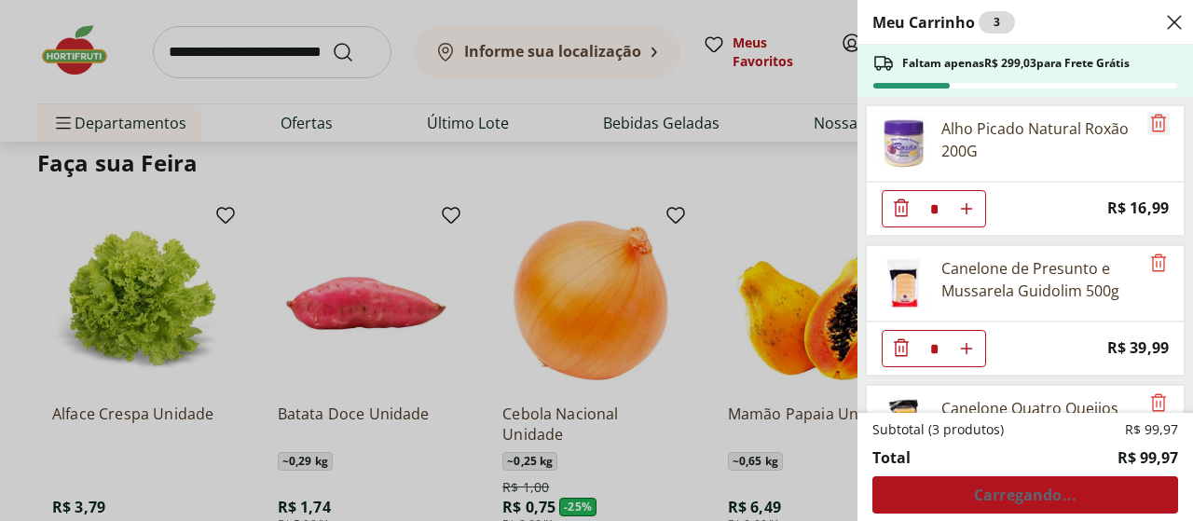
click at [1151, 122] on icon "Remove" at bounding box center [1158, 123] width 15 height 18
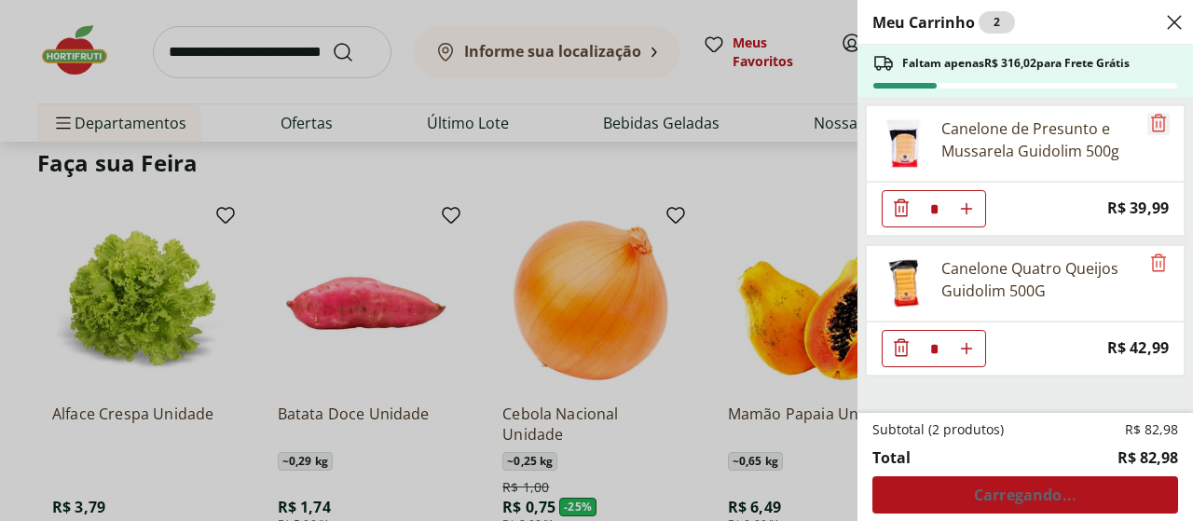
click at [1151, 122] on icon "Remove" at bounding box center [1158, 123] width 15 height 18
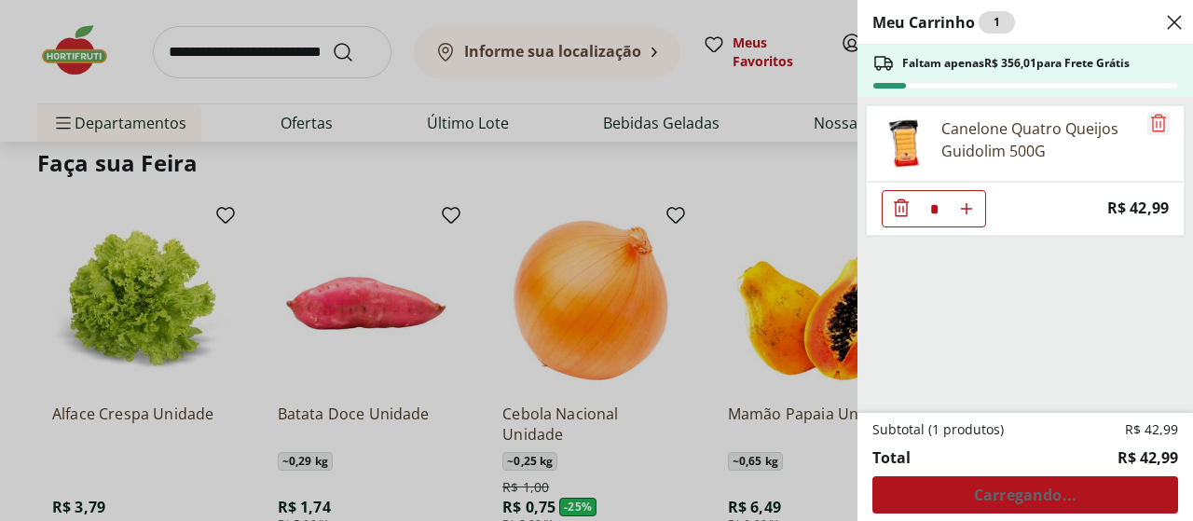
click at [1151, 122] on icon "Remove" at bounding box center [1158, 123] width 15 height 18
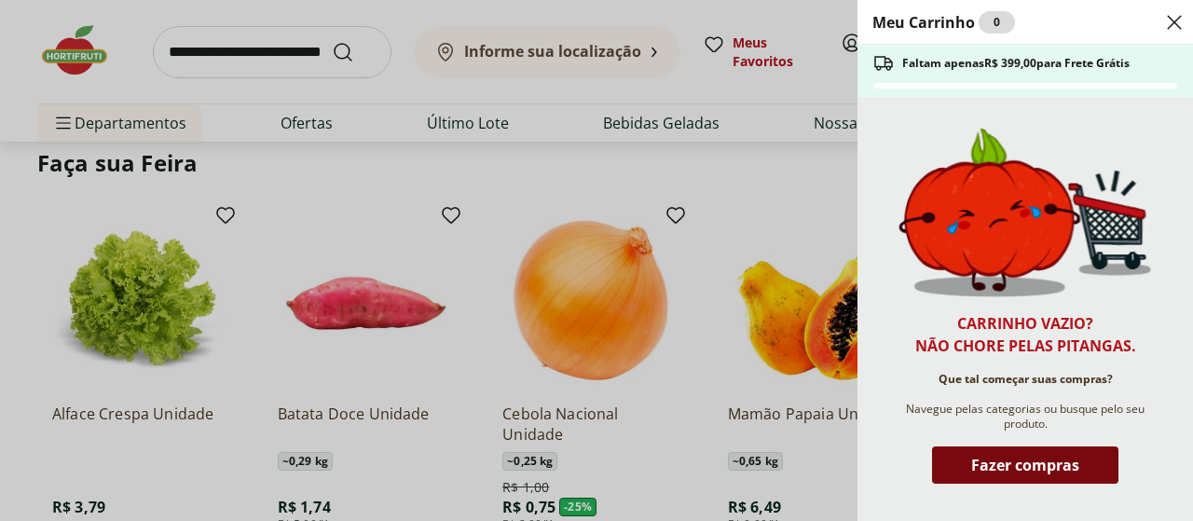
click at [1001, 463] on span "Fazer compras" at bounding box center [1025, 465] width 108 height 15
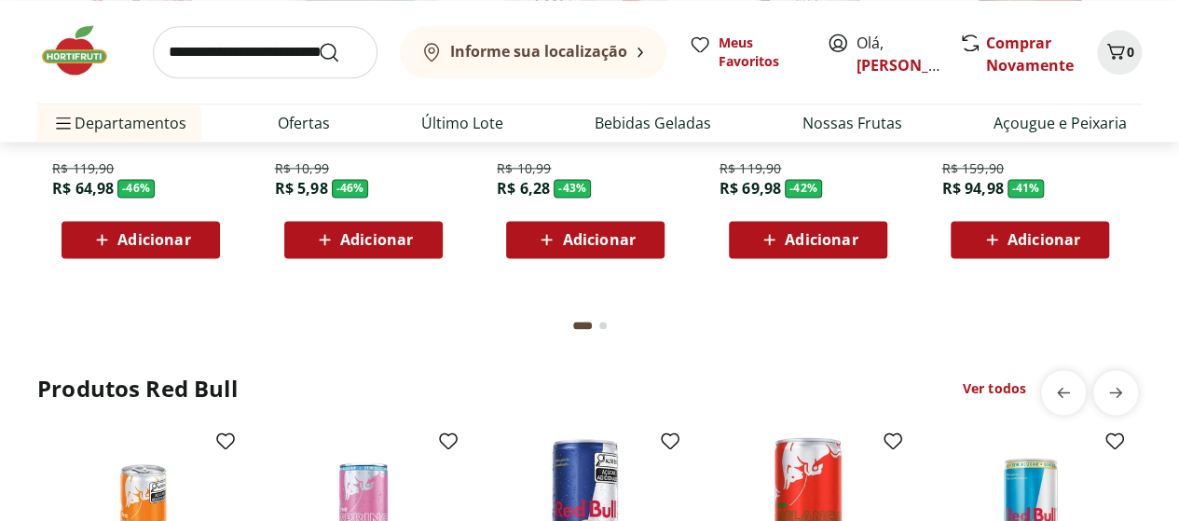
scroll to position [4722, 0]
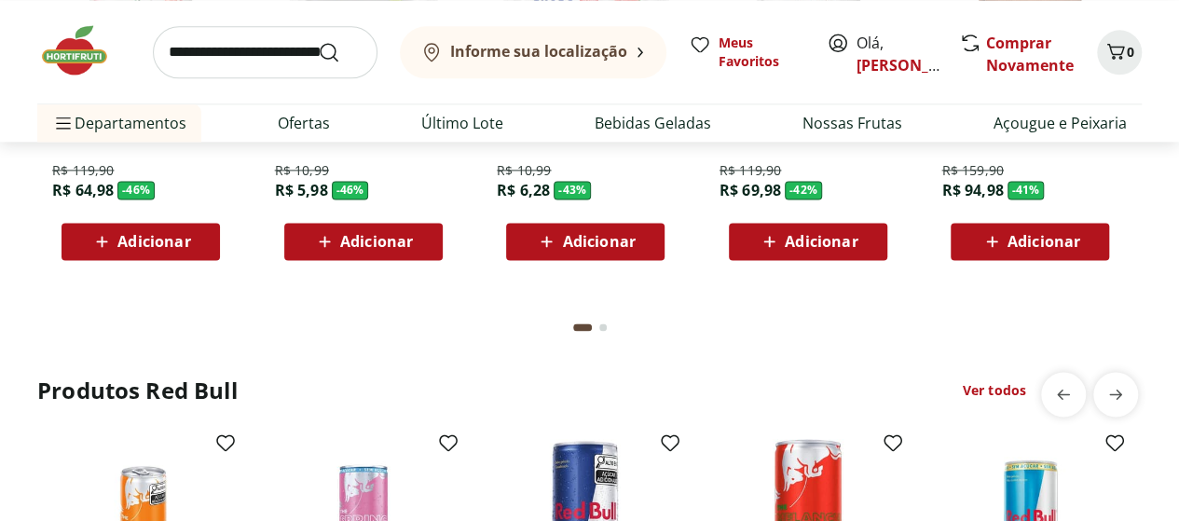
click at [373, 245] on span "Adicionar" at bounding box center [376, 241] width 73 height 15
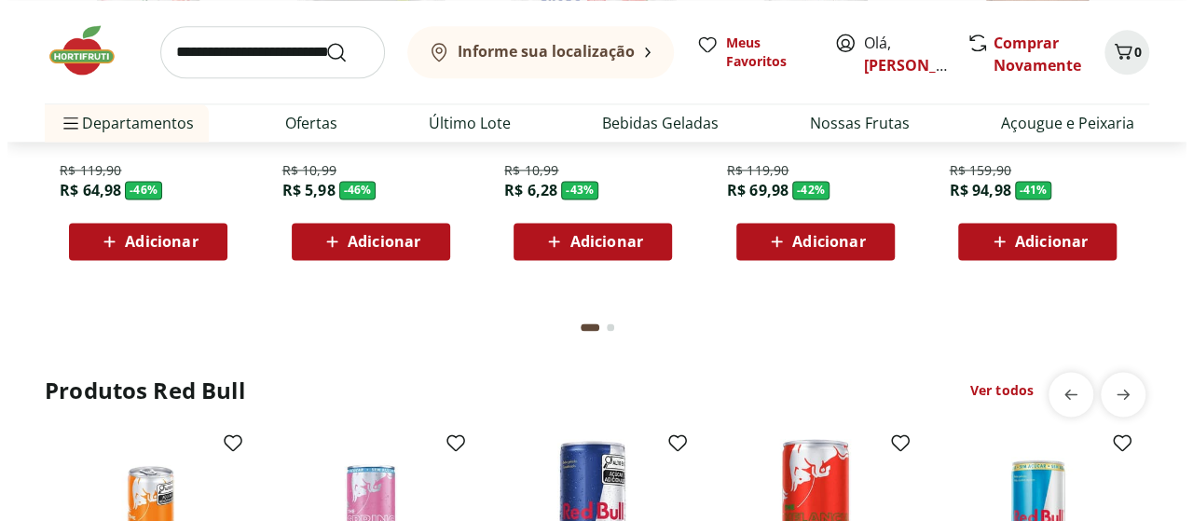
scroll to position [4733, 0]
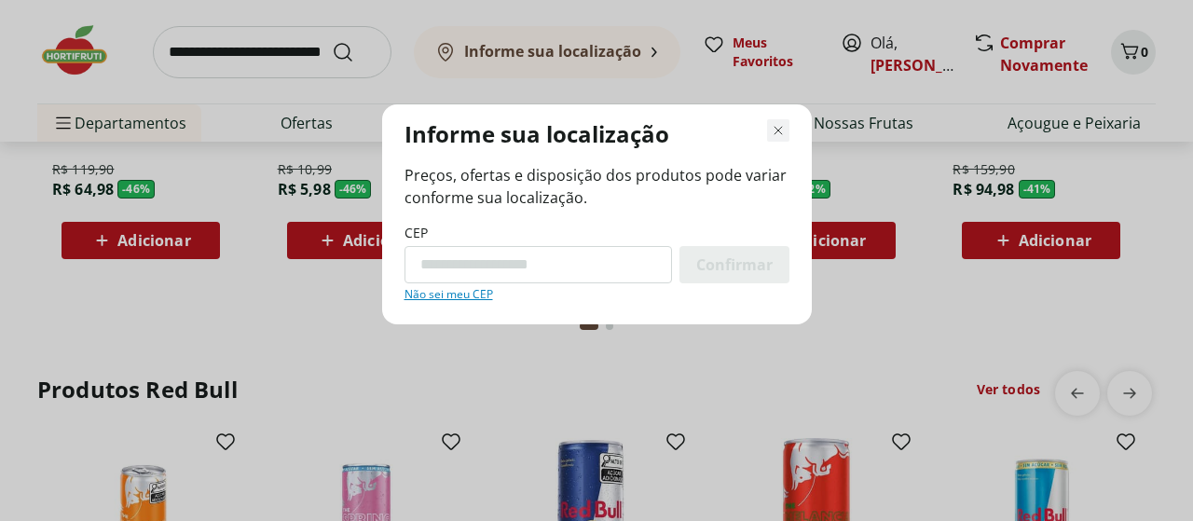
click at [776, 130] on icon "Fechar modal de regionalização" at bounding box center [778, 130] width 22 height 22
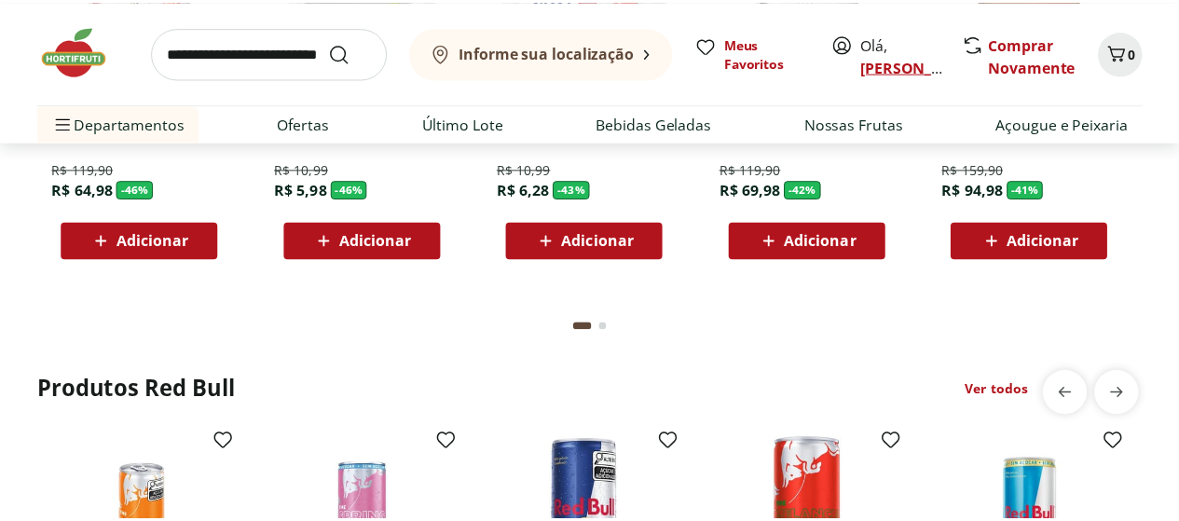
scroll to position [4722, 0]
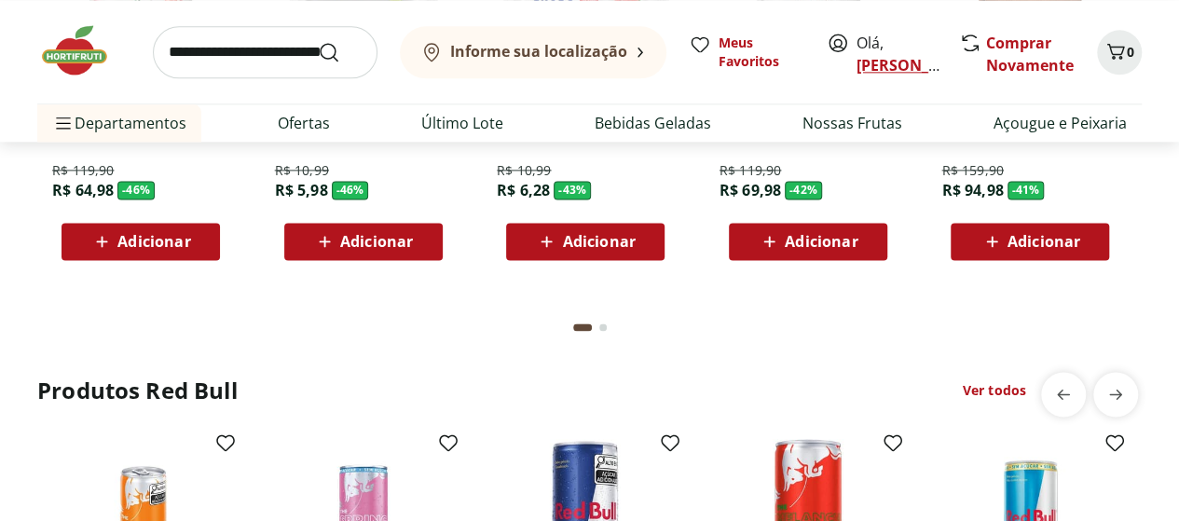
click at [876, 61] on link "[PERSON_NAME]" at bounding box center [917, 65] width 121 height 21
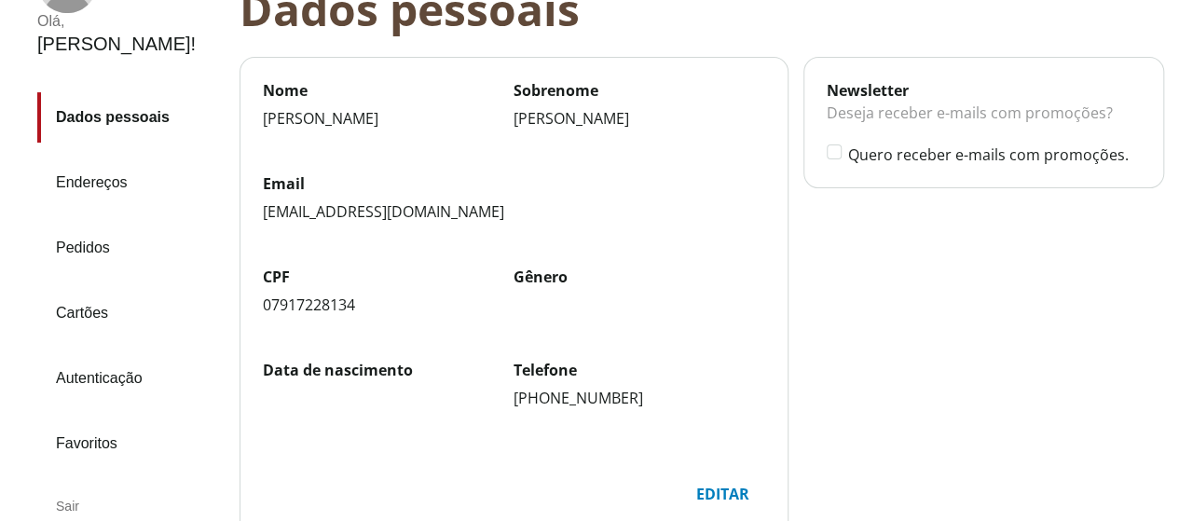
scroll to position [124, 0]
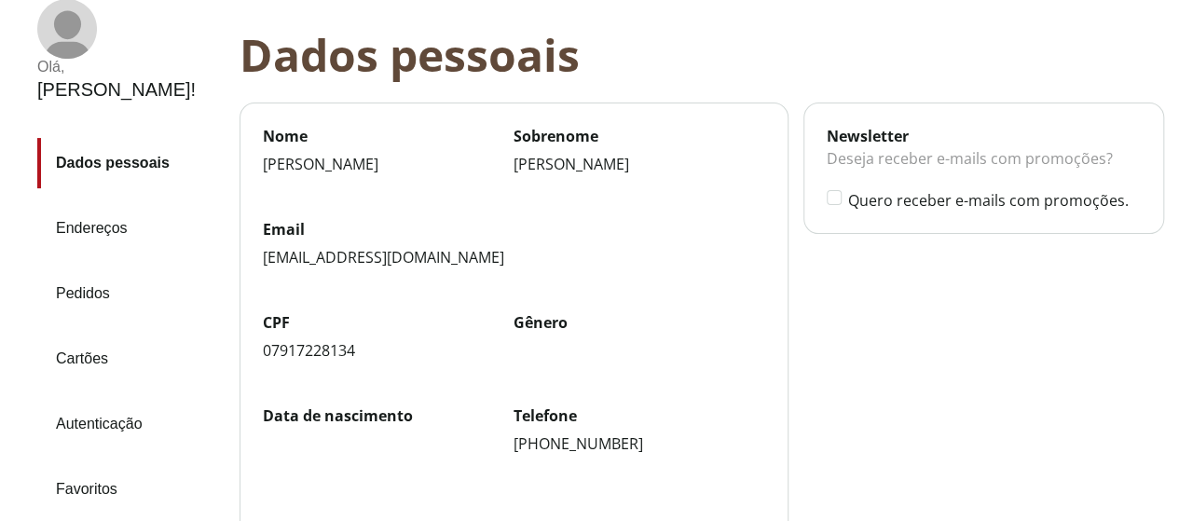
click at [85, 203] on link "Endereços" at bounding box center [130, 228] width 187 height 50
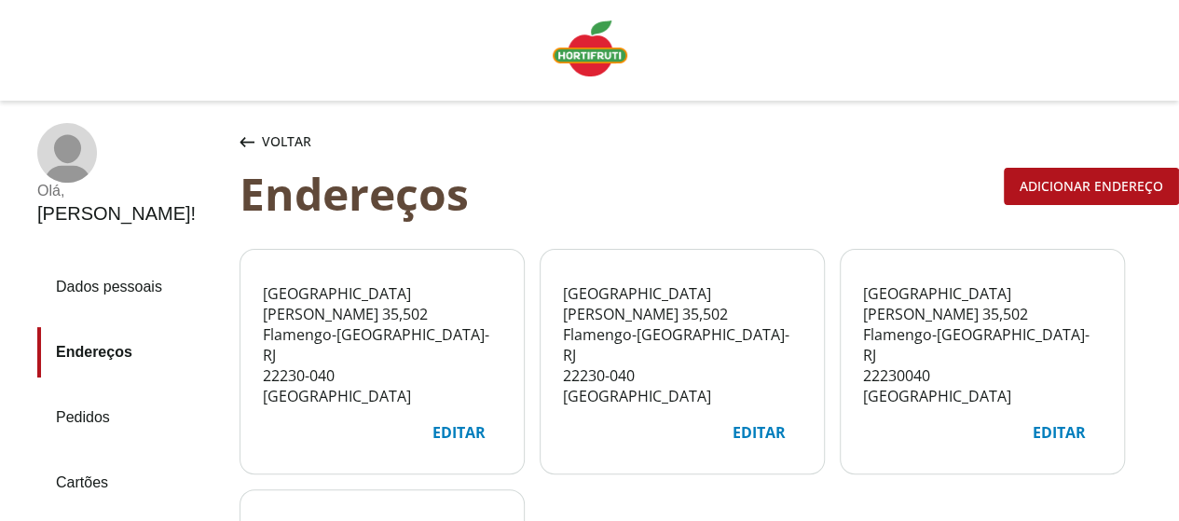
click at [570, 62] on img "Linha de sessão" at bounding box center [590, 49] width 75 height 56
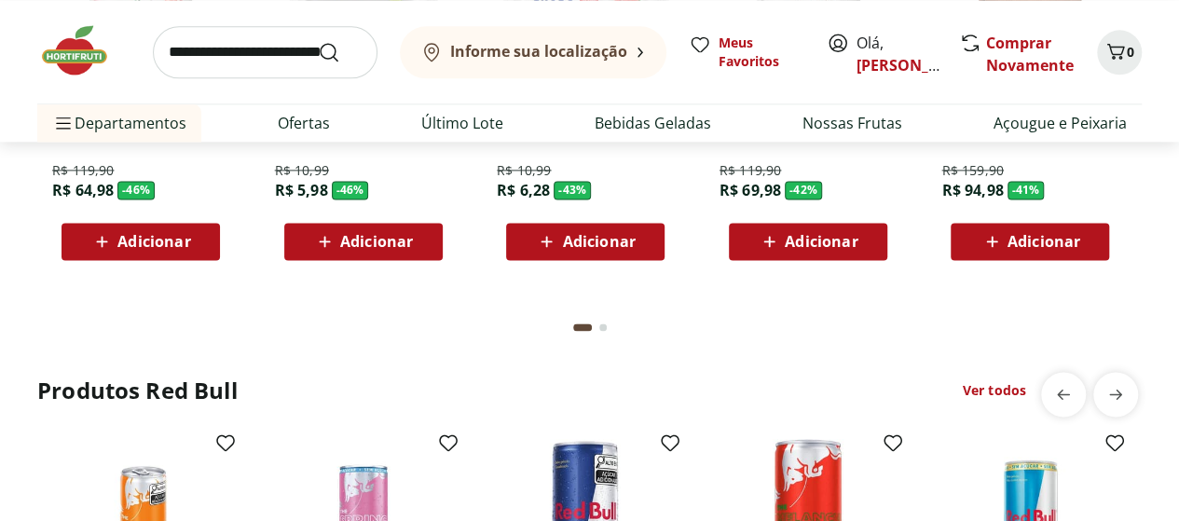
click at [370, 237] on span "Adicionar" at bounding box center [376, 241] width 73 height 15
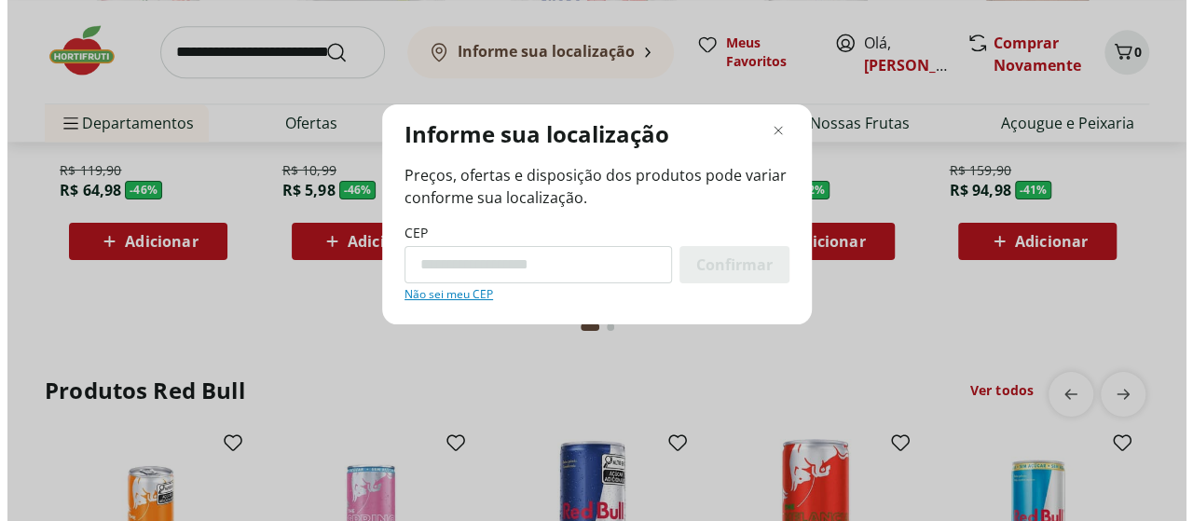
scroll to position [4733, 0]
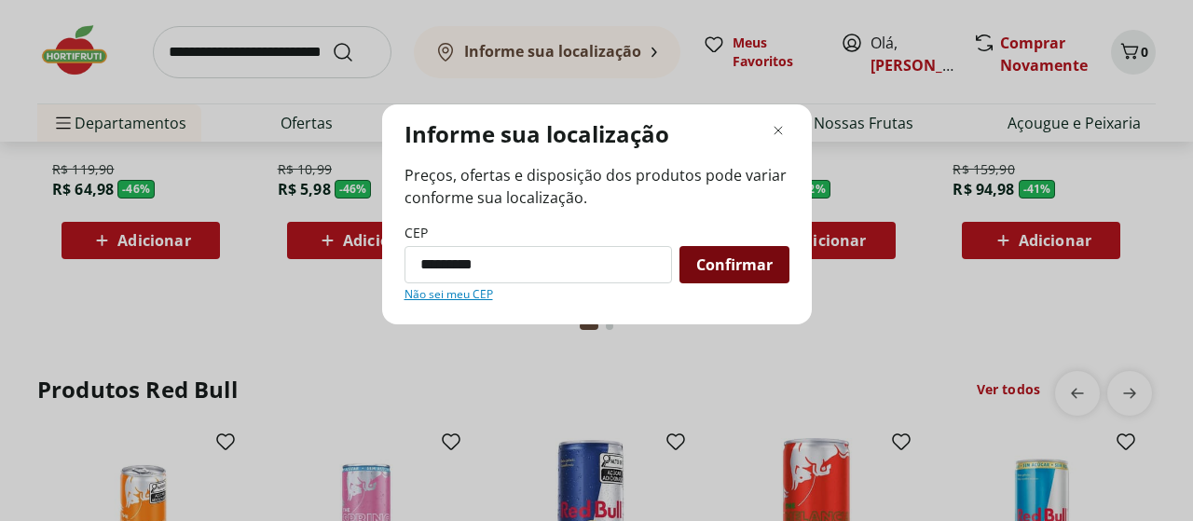
type input "*********"
click at [746, 268] on span "Confirmar" at bounding box center [734, 264] width 76 height 15
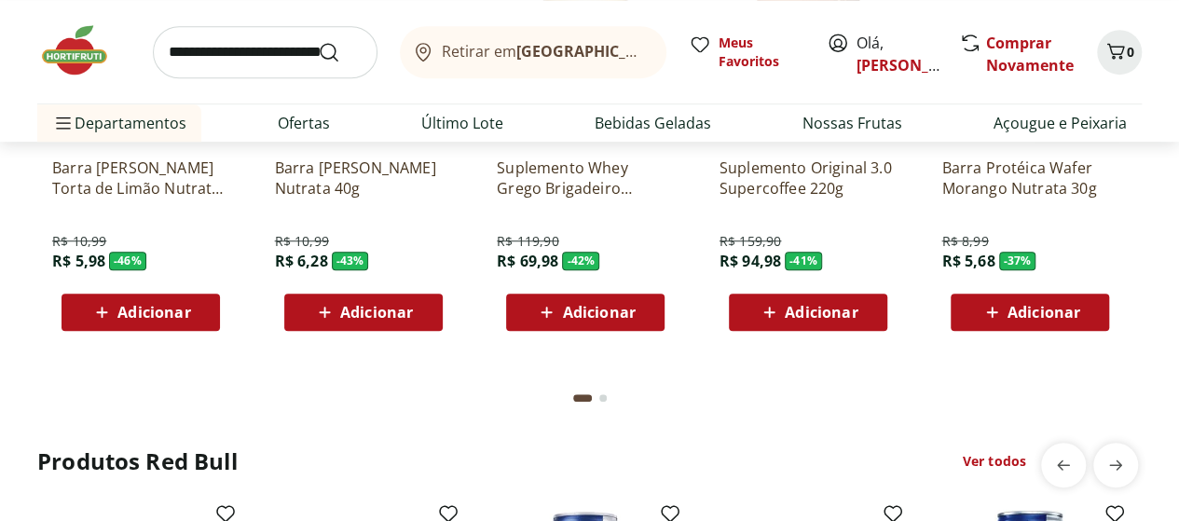
scroll to position [3958, 0]
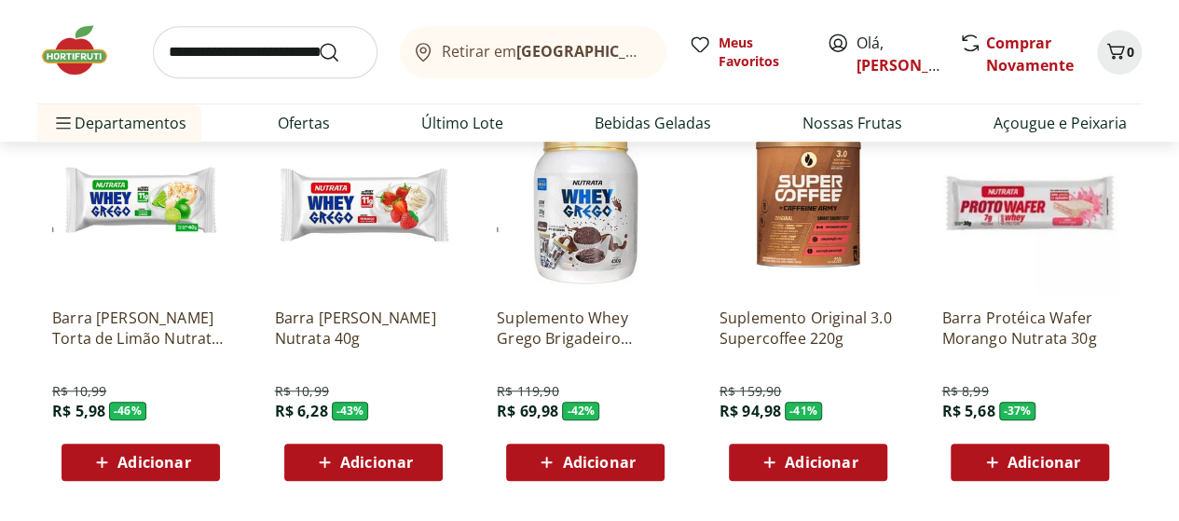
click at [143, 465] on span "Adicionar" at bounding box center [153, 462] width 73 height 15
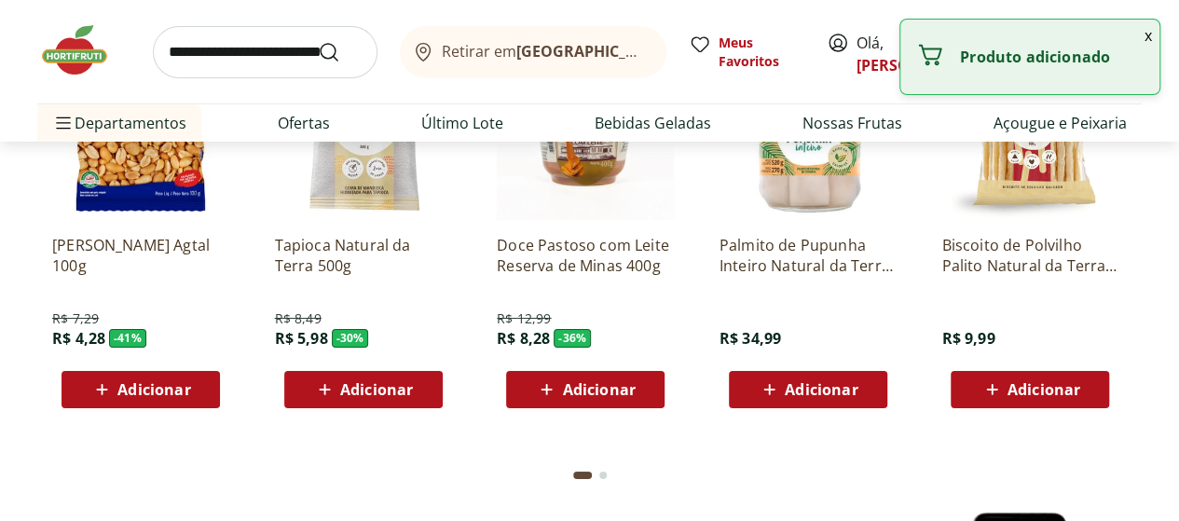
scroll to position [3087, 0]
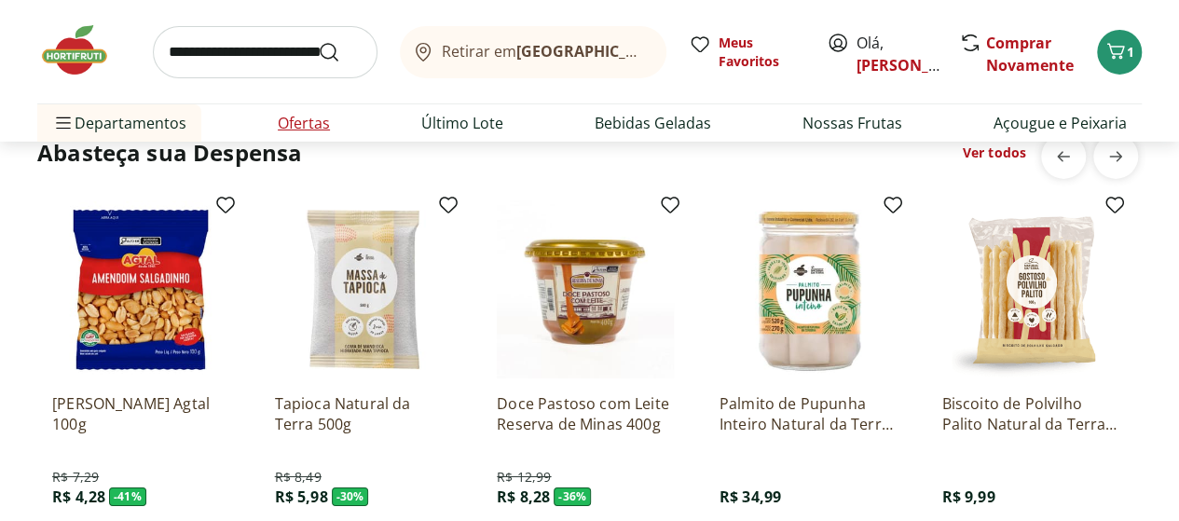
click at [291, 115] on link "Ofertas" at bounding box center [304, 123] width 52 height 22
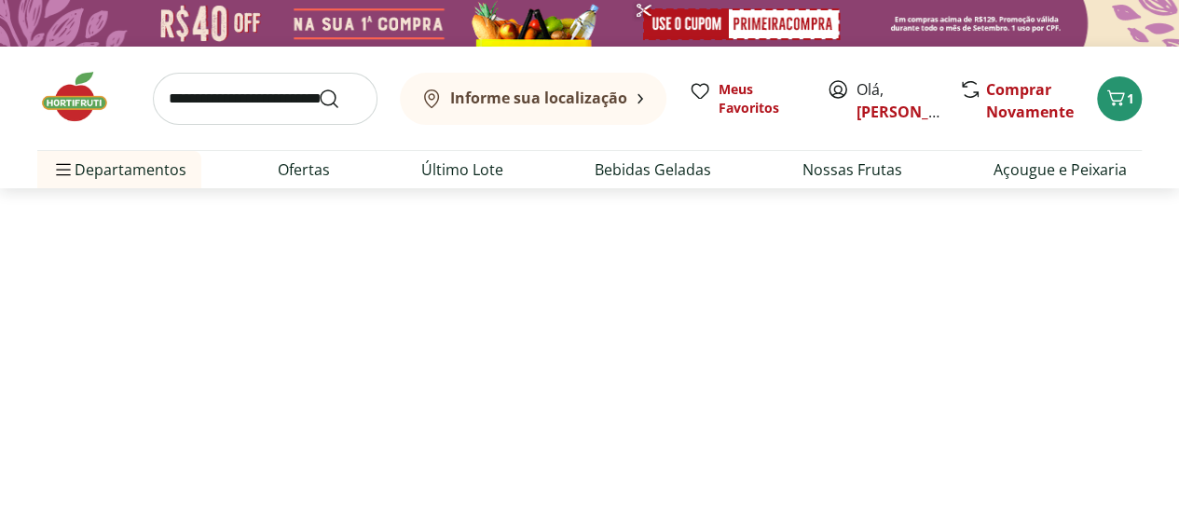
select select "**********"
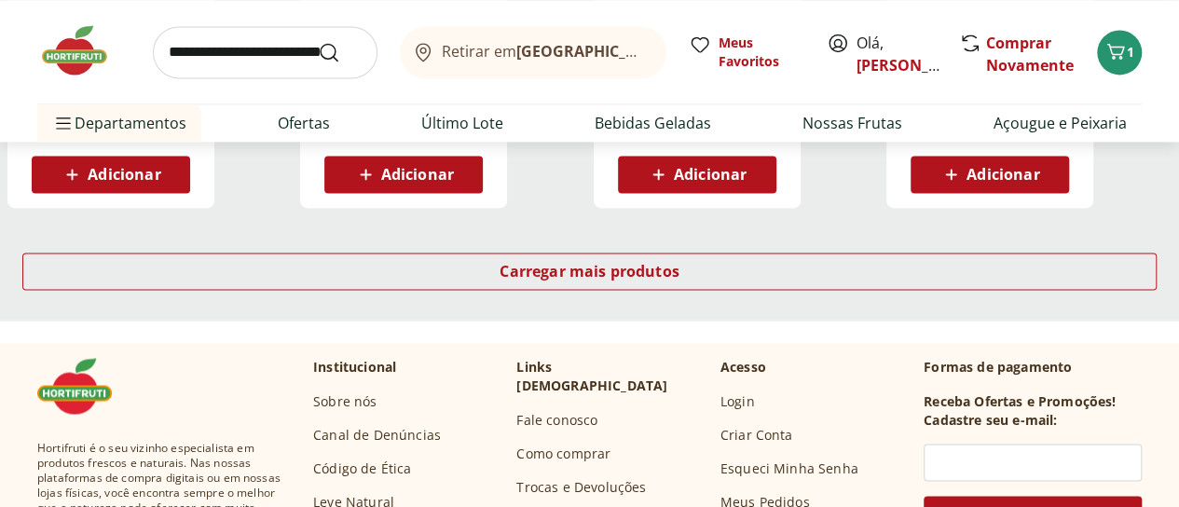
scroll to position [1243, 0]
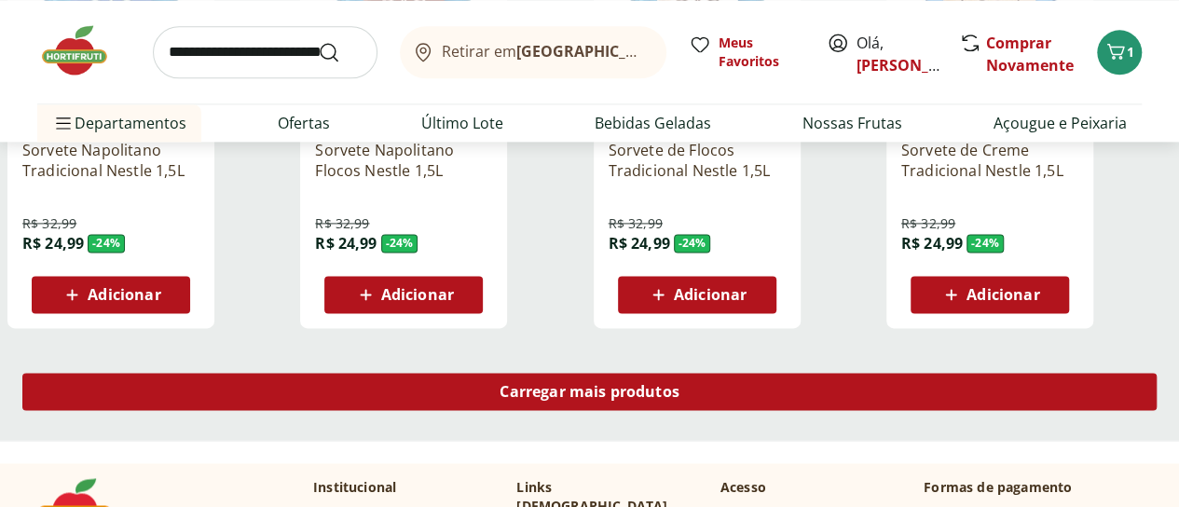
click at [680, 384] on span "Carregar mais produtos" at bounding box center [590, 391] width 180 height 15
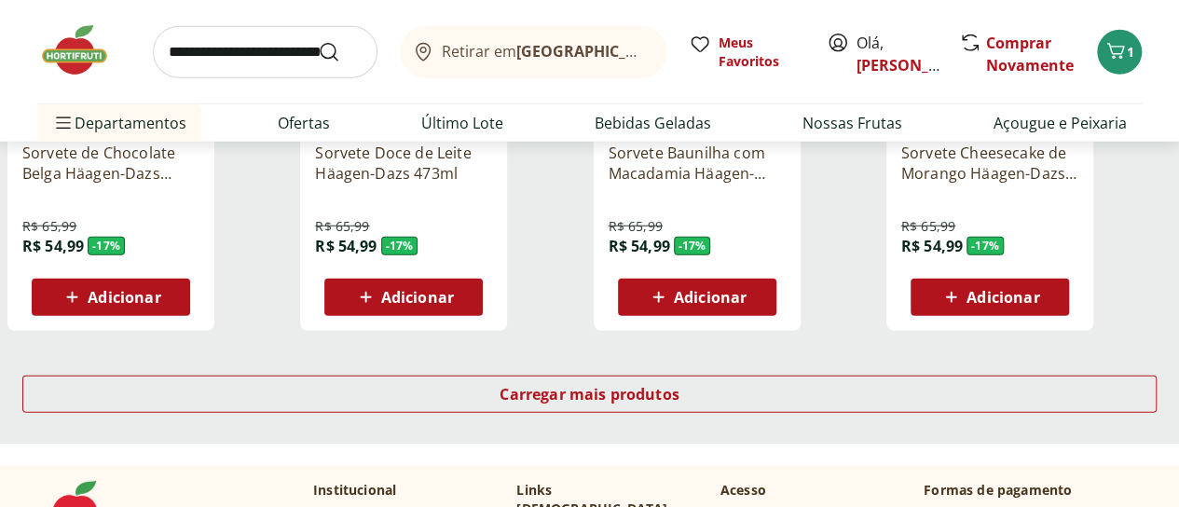
scroll to position [2485, 0]
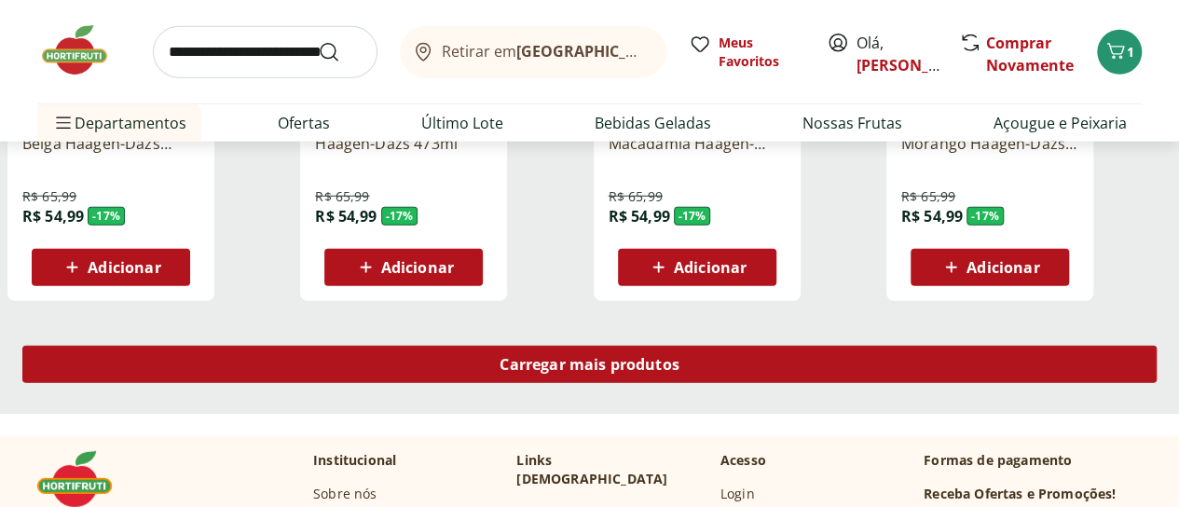
click at [680, 357] on span "Carregar mais produtos" at bounding box center [590, 364] width 180 height 15
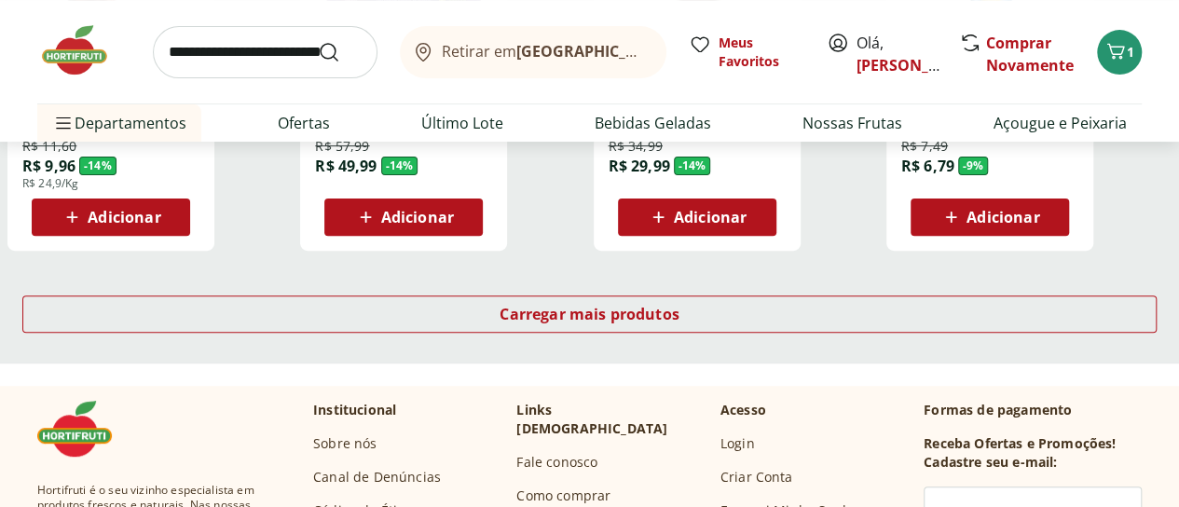
scroll to position [3852, 0]
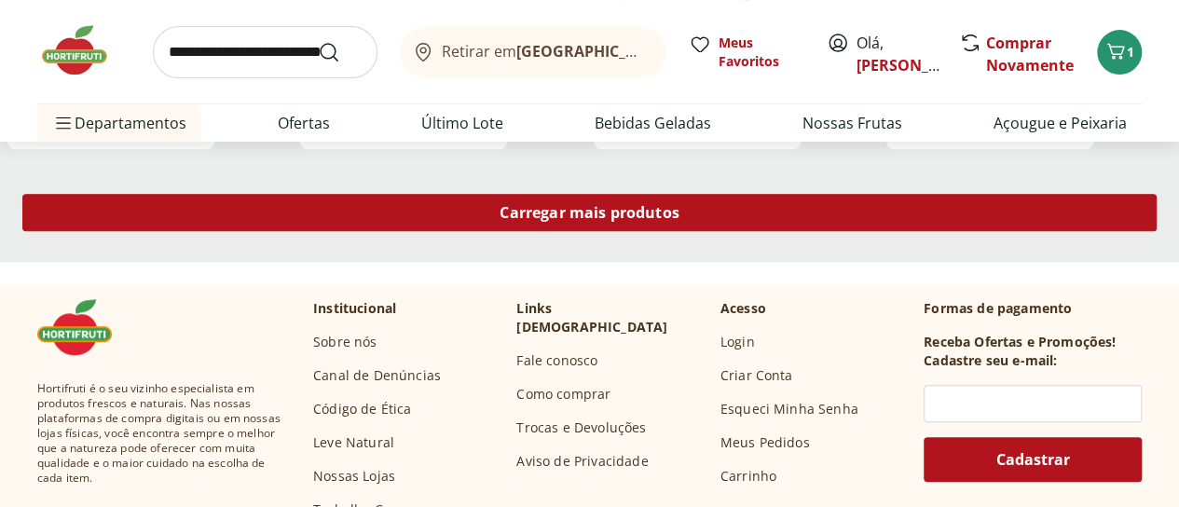
click at [762, 194] on link "Carregar mais produtos" at bounding box center [589, 216] width 1134 height 45
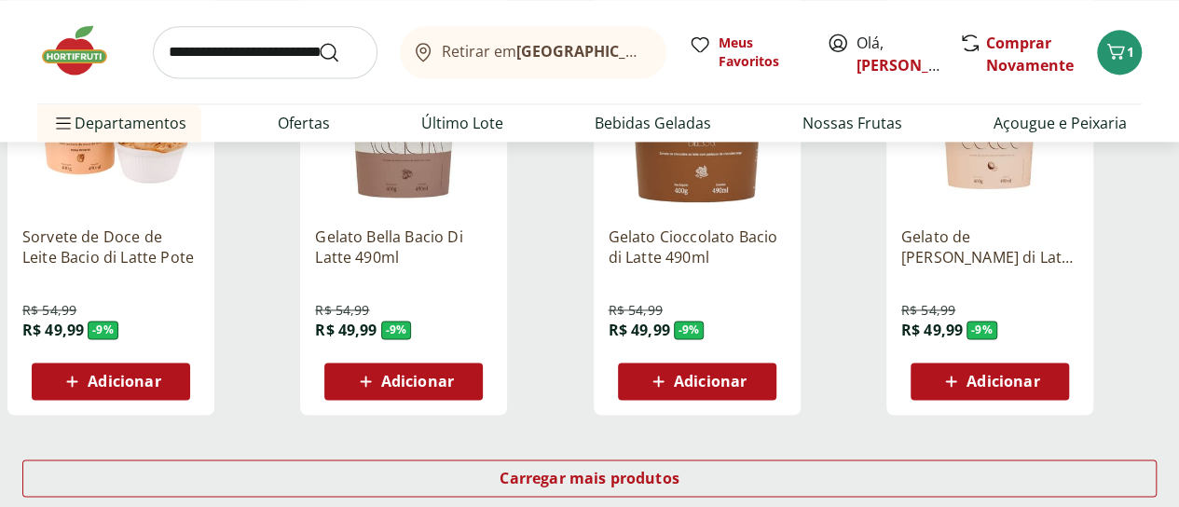
scroll to position [4847, 0]
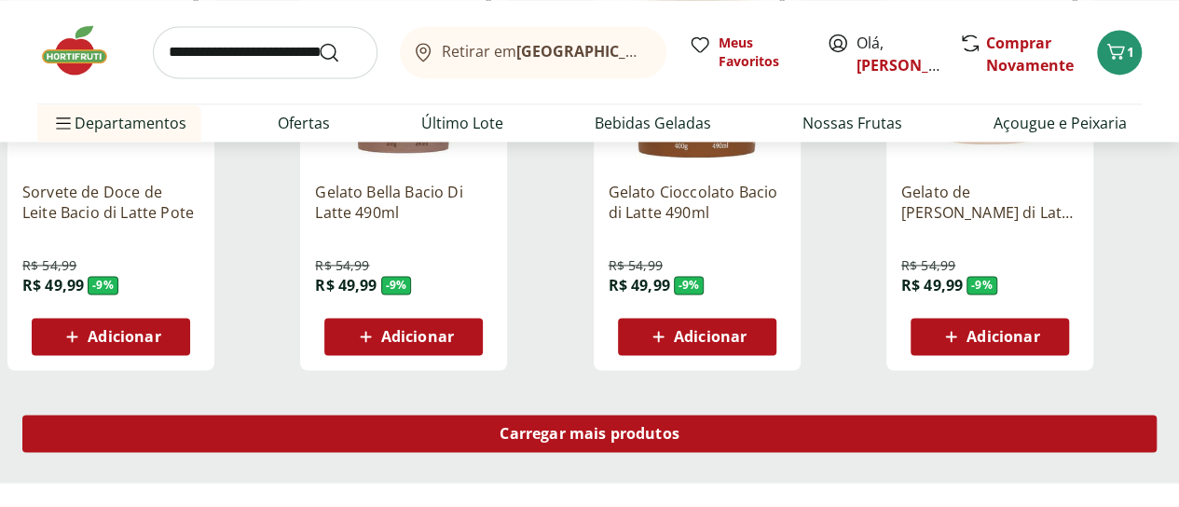
click at [680, 426] on span "Carregar mais produtos" at bounding box center [590, 433] width 180 height 15
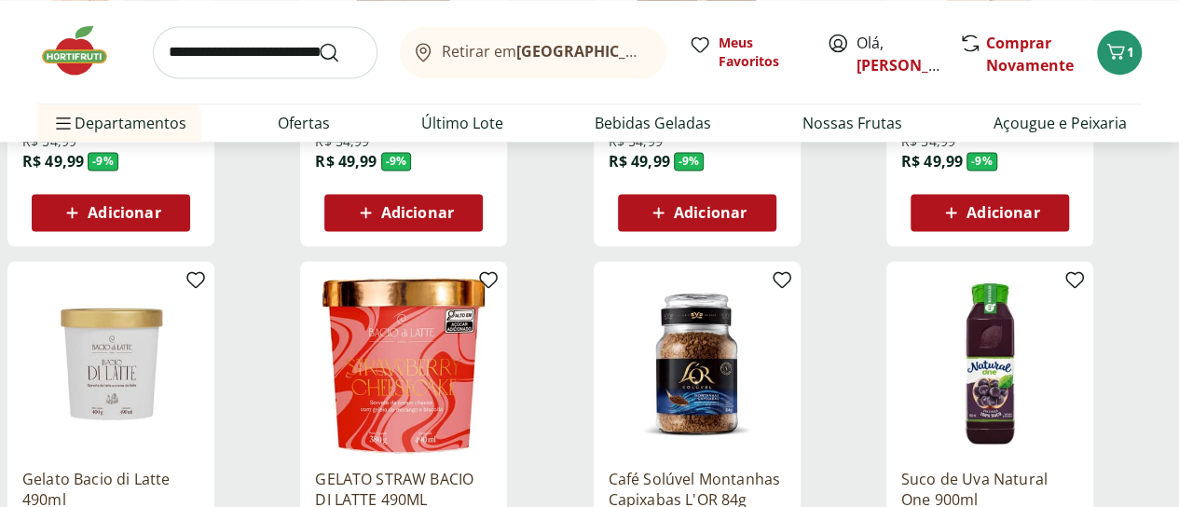
scroll to position [5095, 0]
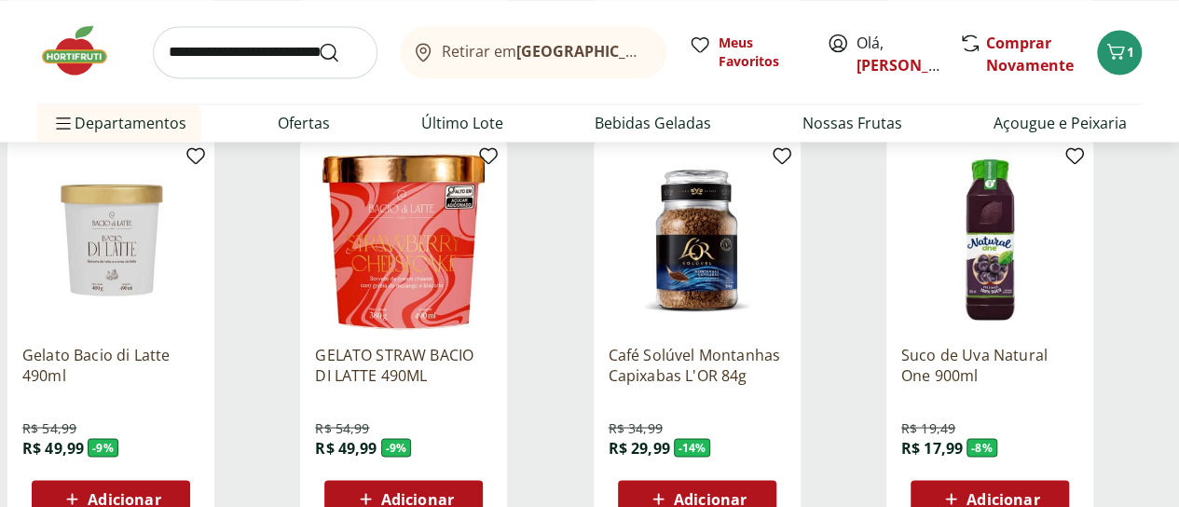
click at [454, 491] on span "Adicionar" at bounding box center [417, 498] width 73 height 15
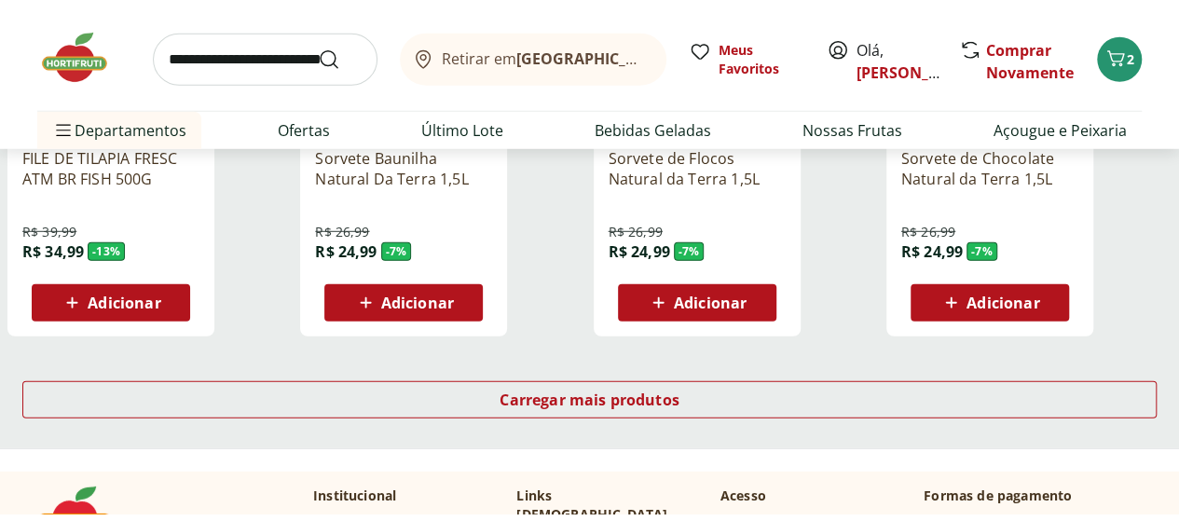
scroll to position [6090, 0]
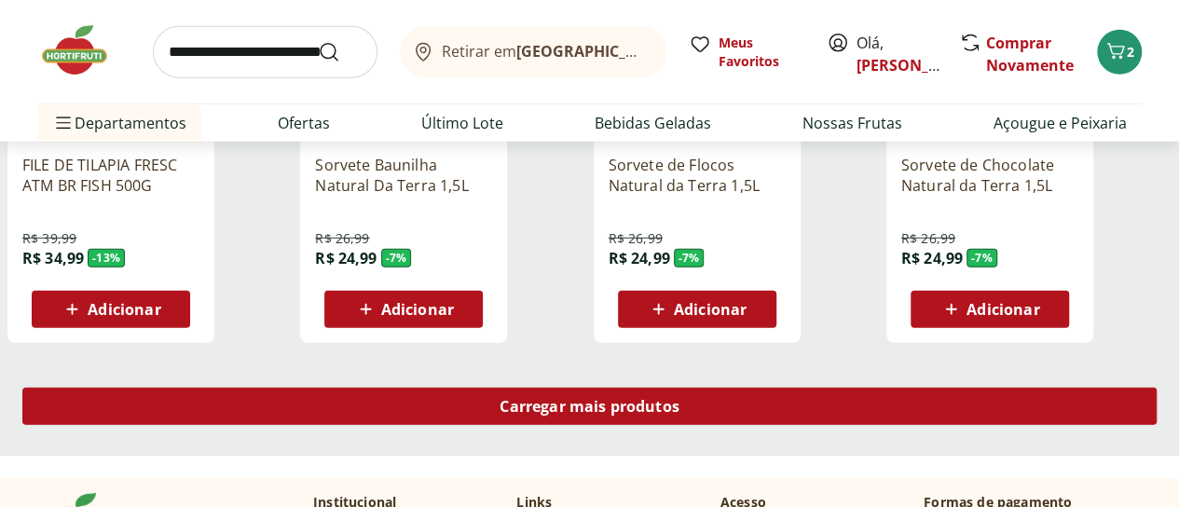
click at [680, 399] on span "Carregar mais produtos" at bounding box center [590, 406] width 180 height 15
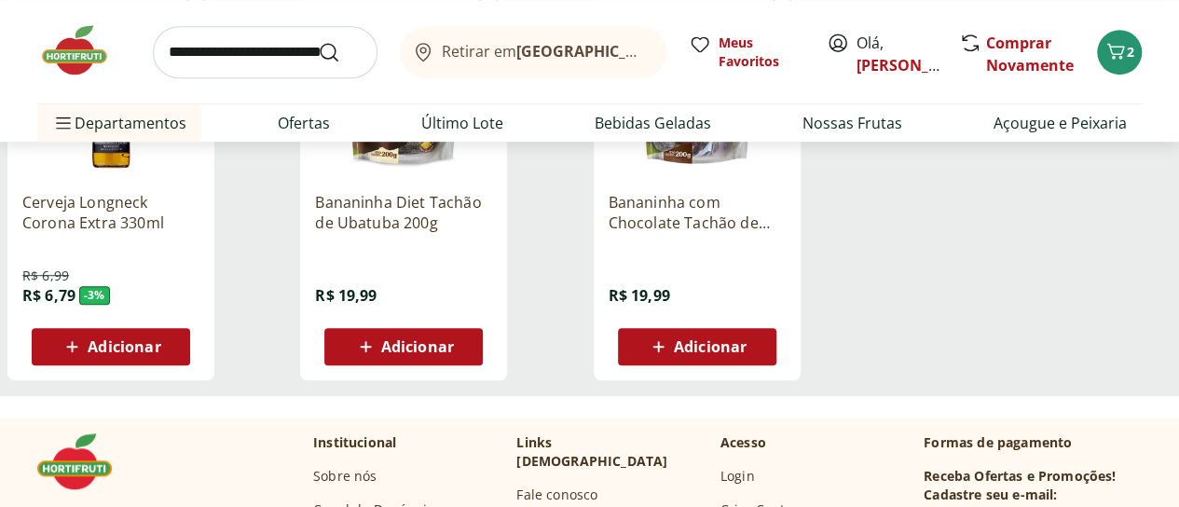
scroll to position [358, 0]
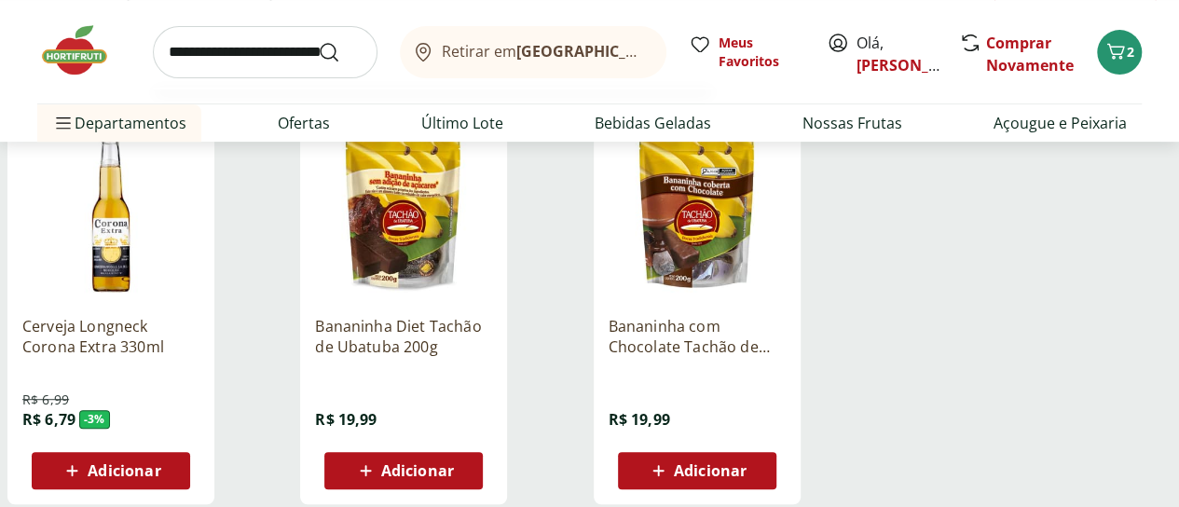
click at [230, 56] on input "search" at bounding box center [265, 52] width 225 height 52
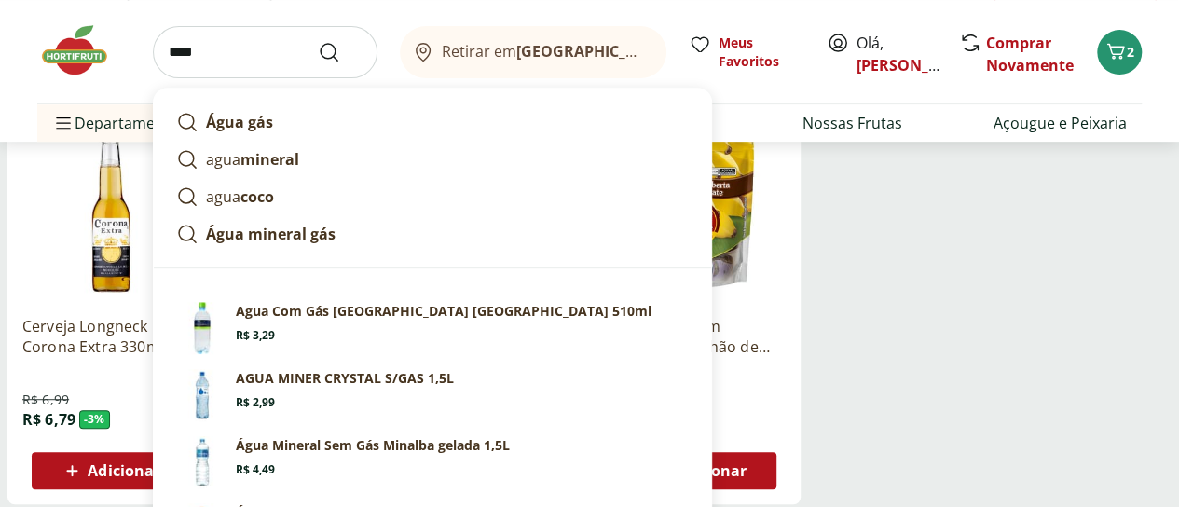
click at [230, 56] on input "****" at bounding box center [265, 52] width 225 height 52
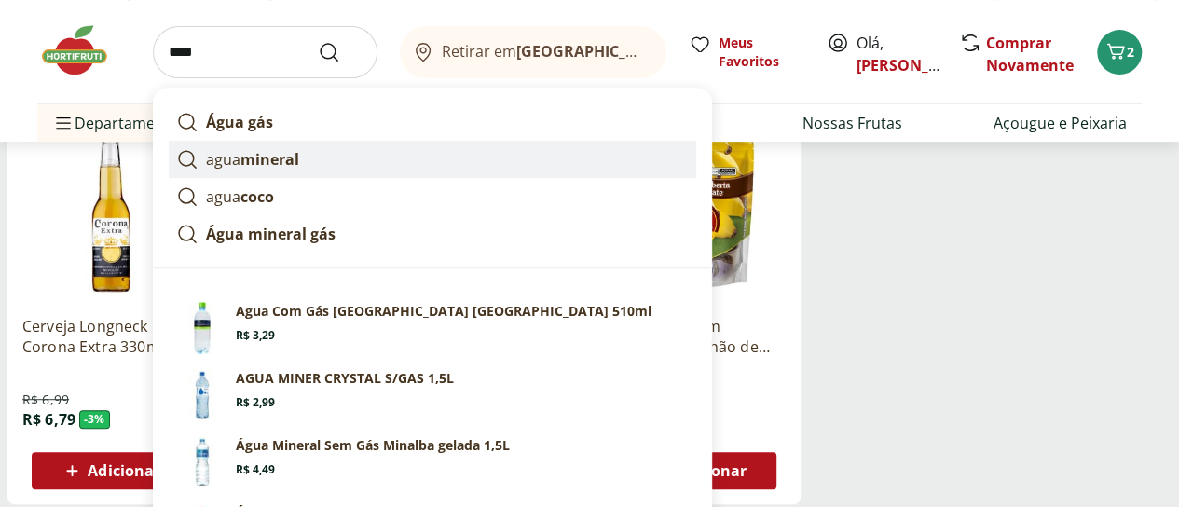
click at [277, 159] on strong "mineral" at bounding box center [269, 159] width 59 height 21
type input "**********"
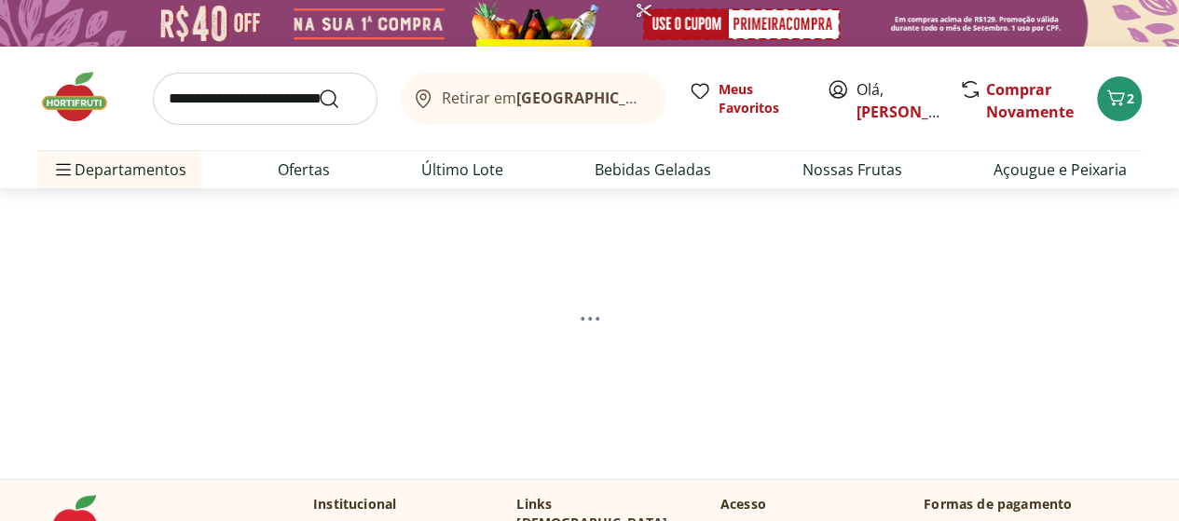
select select "**********"
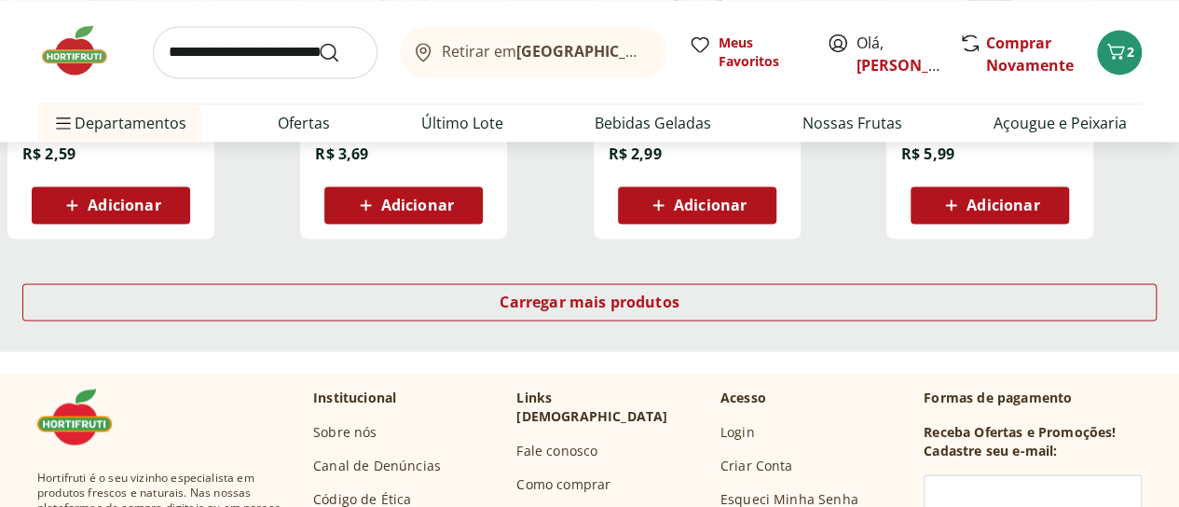
scroll to position [1243, 0]
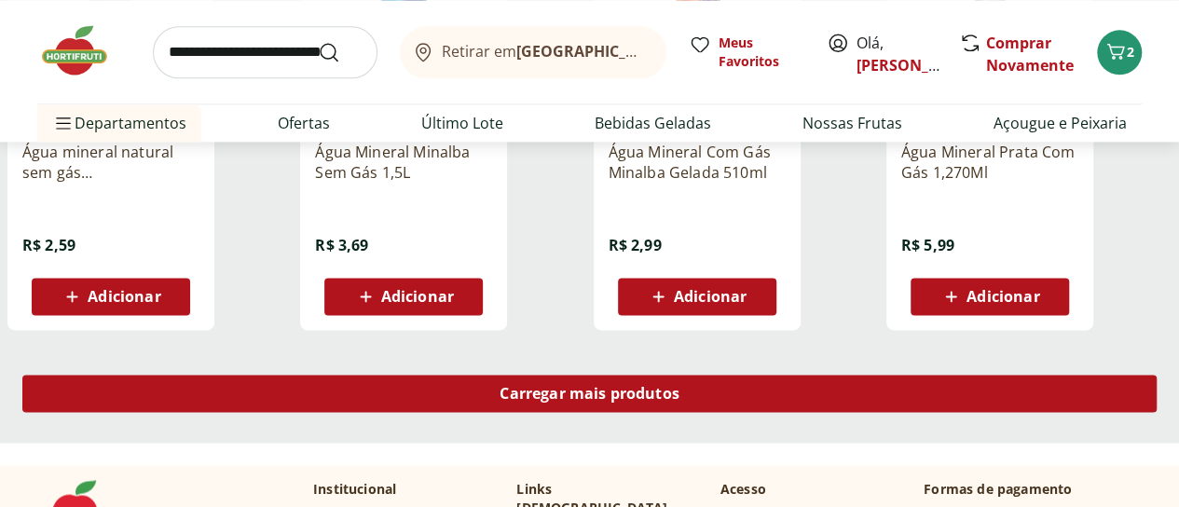
click at [680, 401] on span "Carregar mais produtos" at bounding box center [590, 393] width 180 height 15
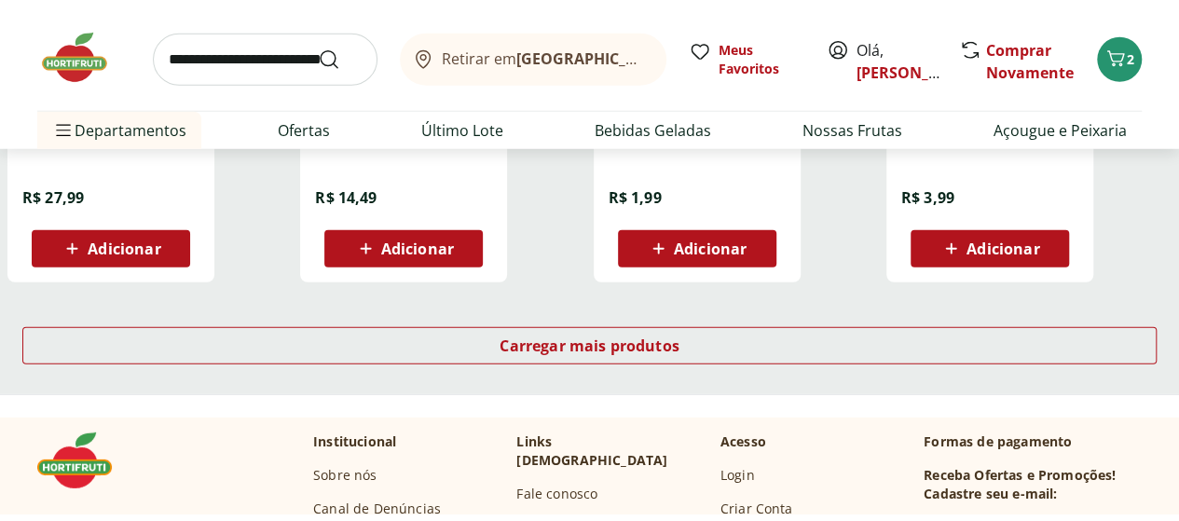
scroll to position [2485, 0]
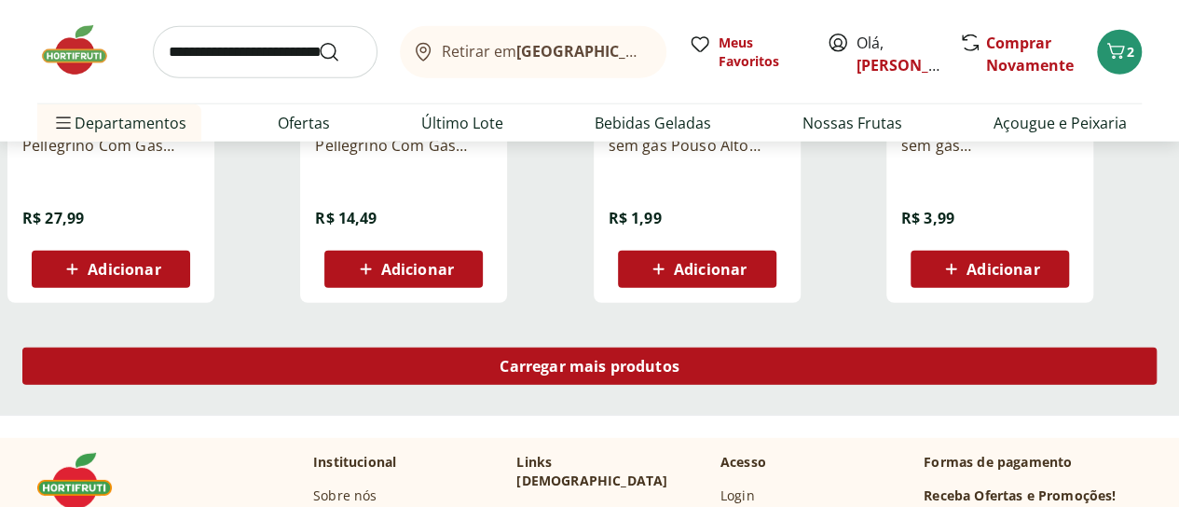
click at [680, 373] on span "Carregar mais produtos" at bounding box center [590, 366] width 180 height 15
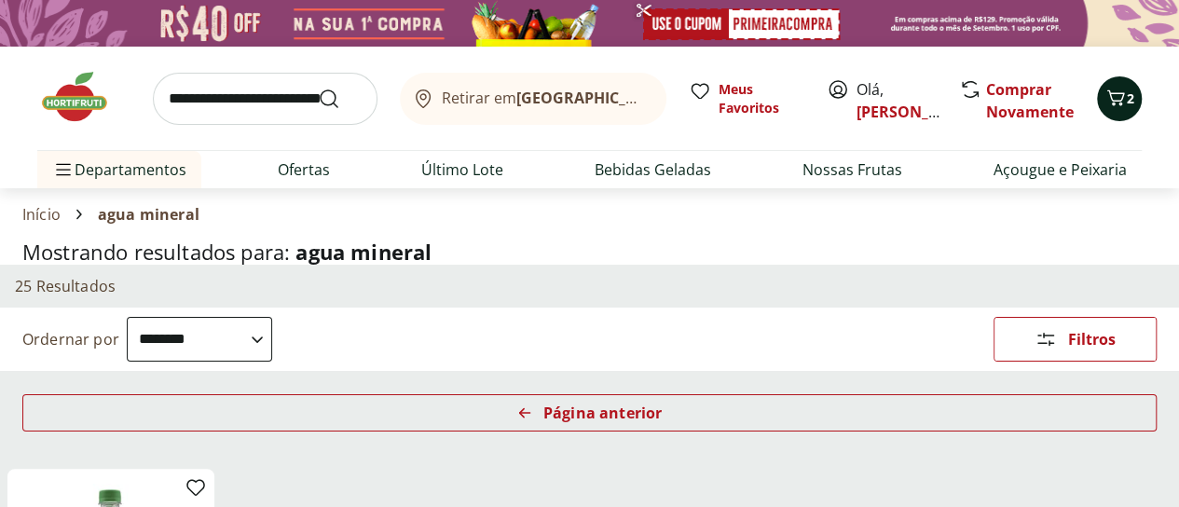
click at [1119, 97] on icon "Carrinho" at bounding box center [1116, 98] width 22 height 22
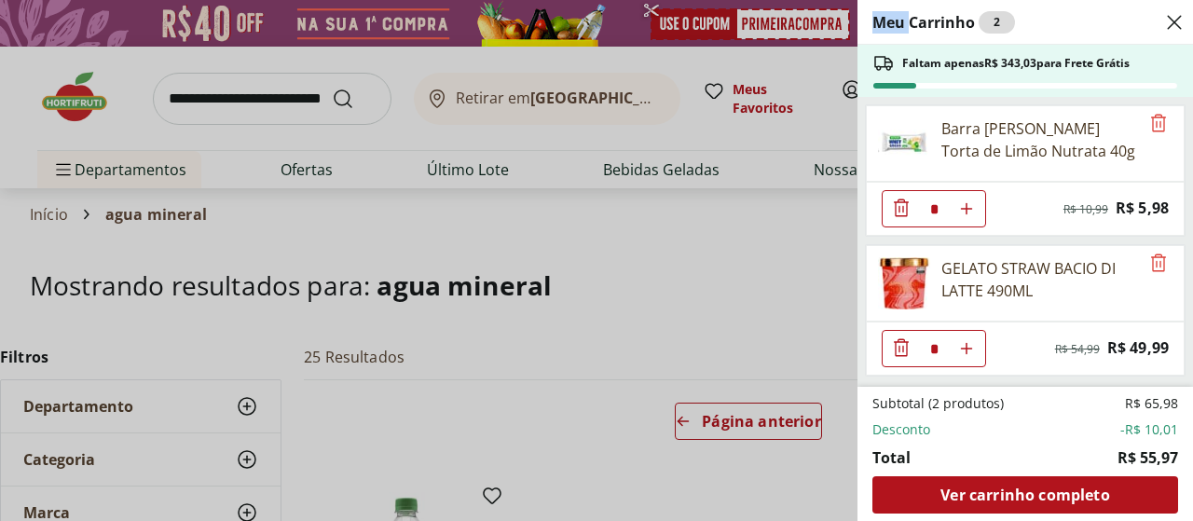
click at [1119, 97] on div "Meu Carrinho 2 Faltam apenas R$ 343,03 para Frete Grátis Barra [PERSON_NAME] To…" at bounding box center [596, 260] width 1193 height 521
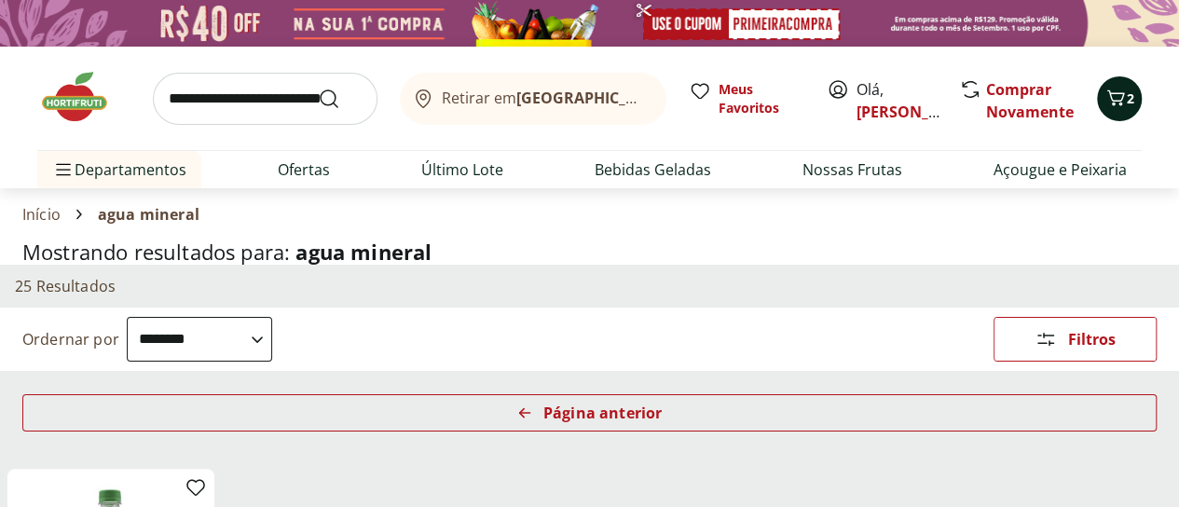
click at [1119, 97] on icon "Carrinho" at bounding box center [1116, 98] width 22 height 22
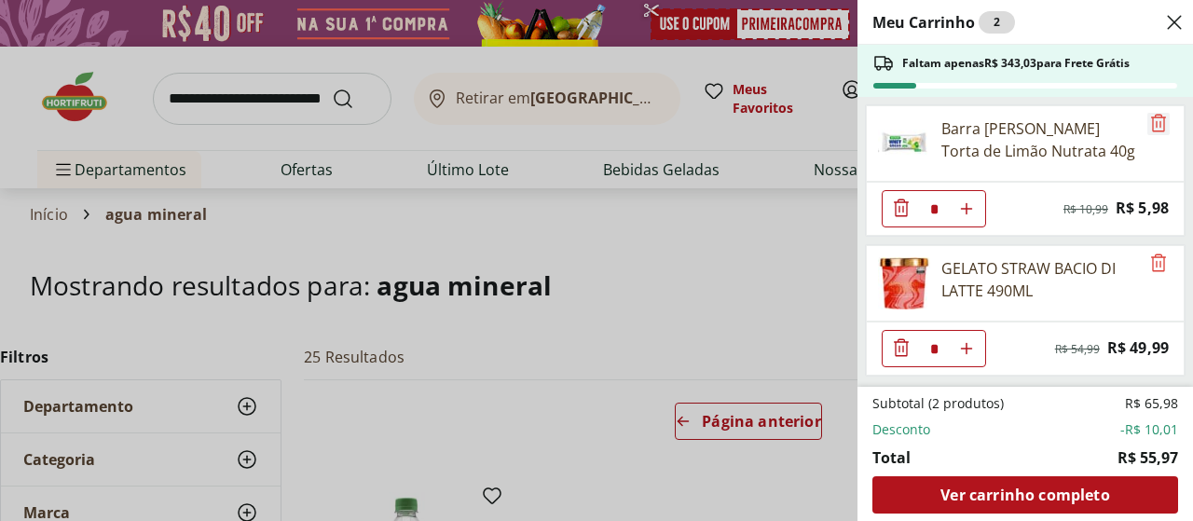
click at [1154, 125] on icon "Remove" at bounding box center [1158, 123] width 15 height 18
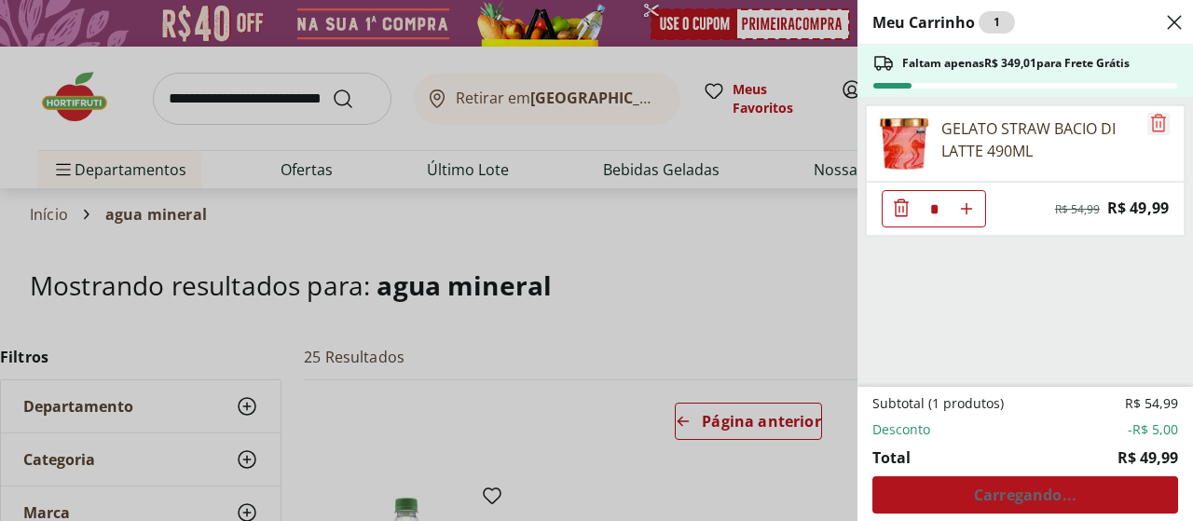
click at [1154, 125] on icon "Remove" at bounding box center [1158, 123] width 15 height 18
